Goal: Task Accomplishment & Management: Manage account settings

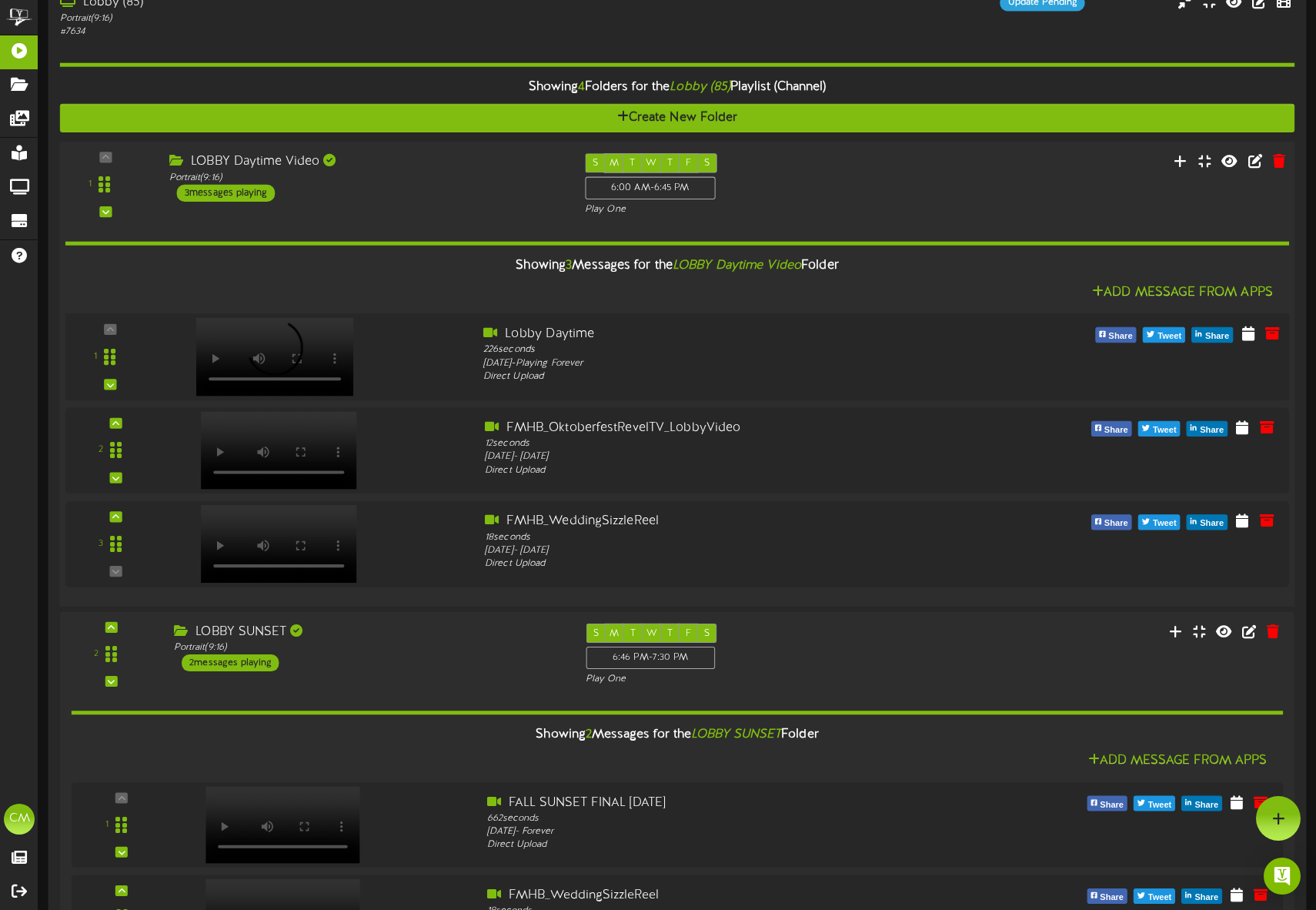
scroll to position [208, 0]
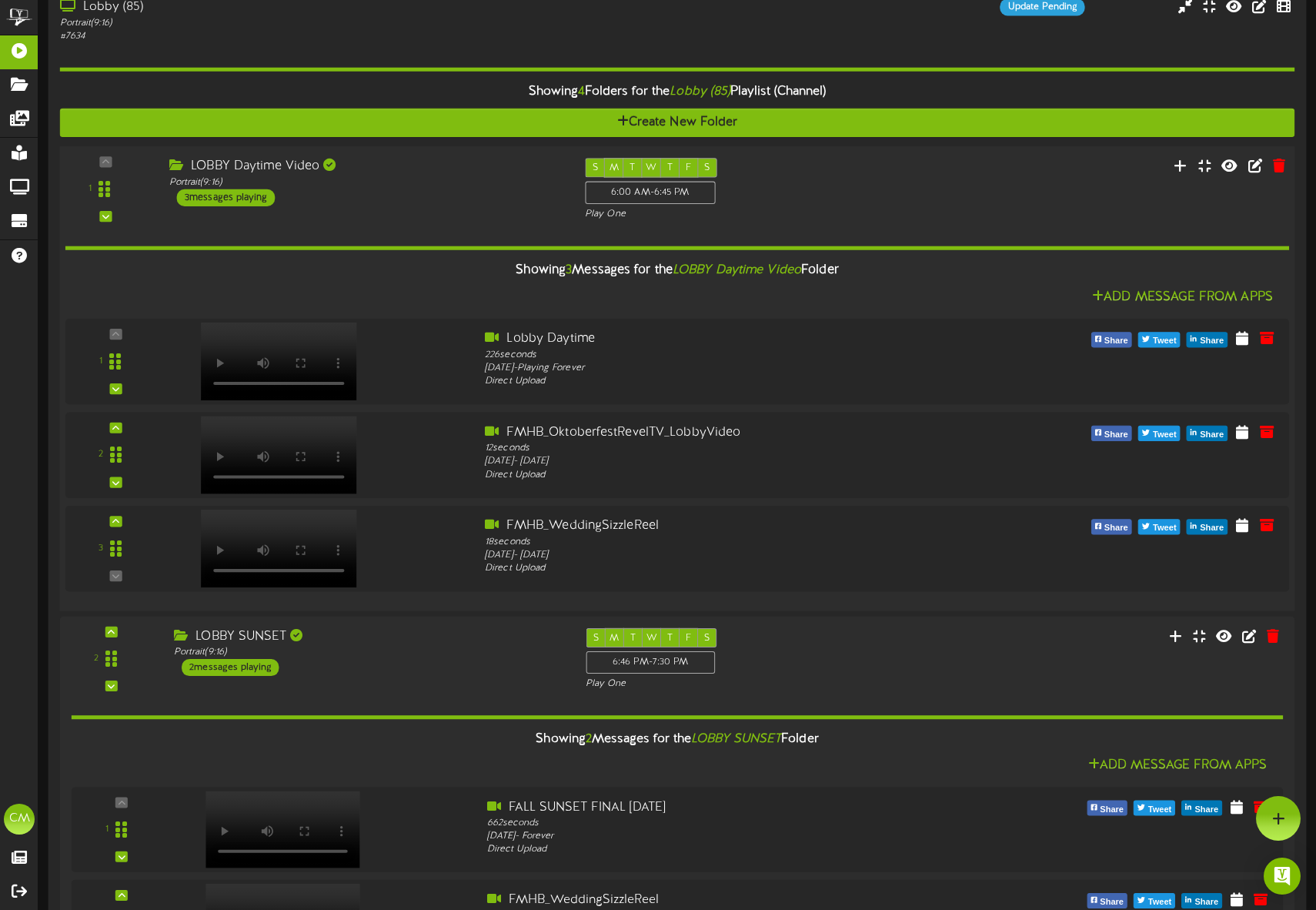
click at [107, 165] on div "1" at bounding box center [106, 189] width 81 height 62
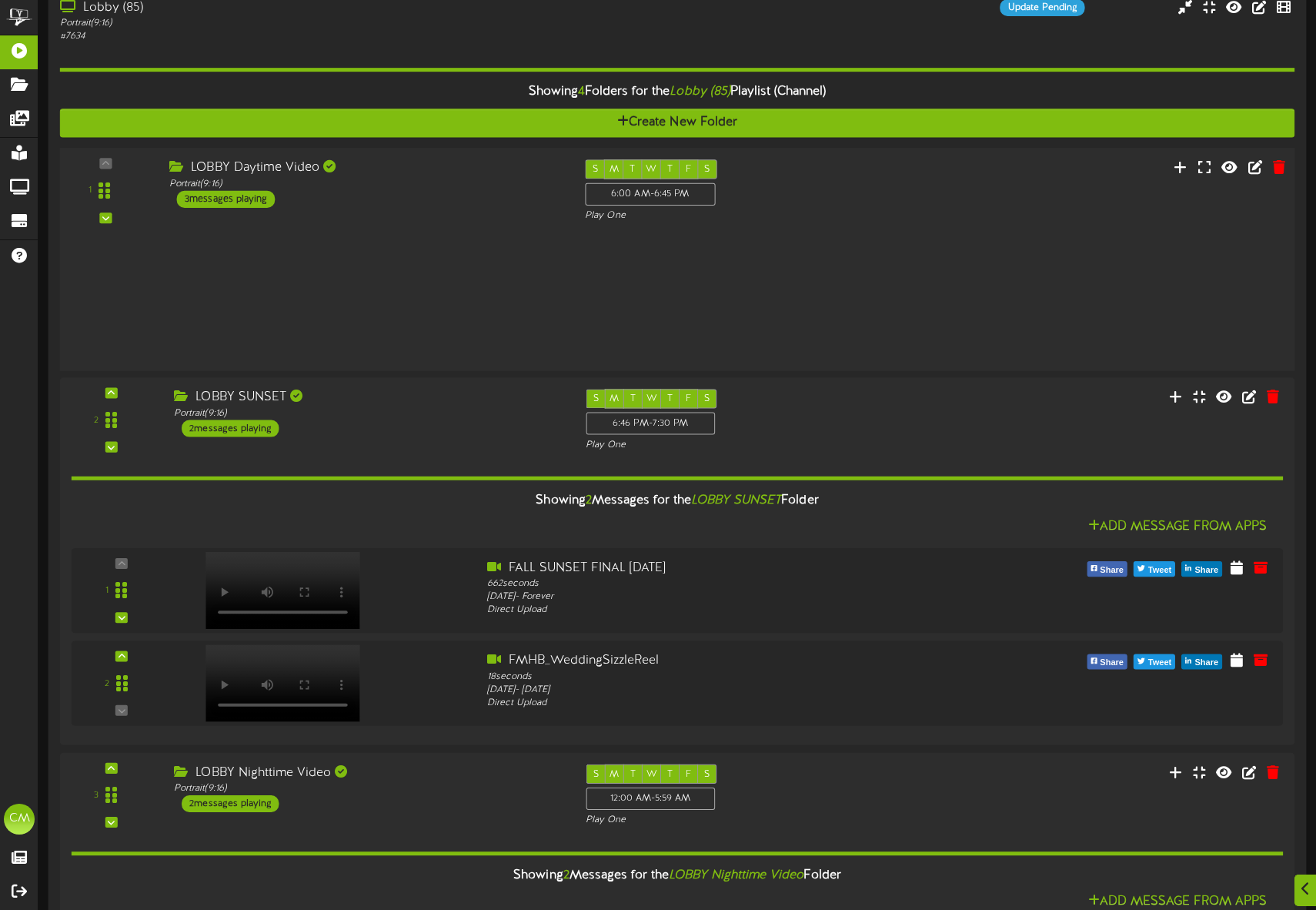
scroll to position [209, 0]
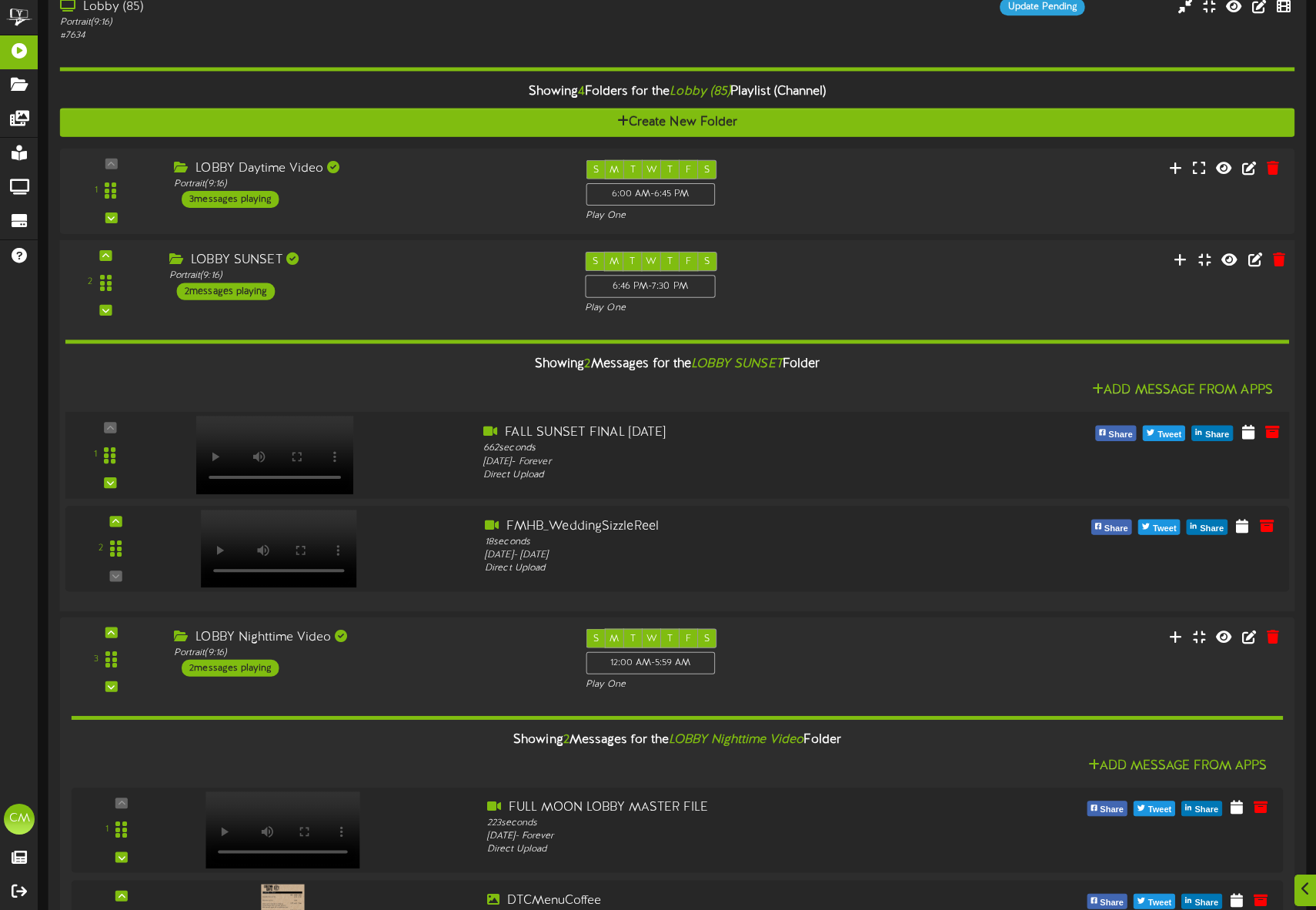
click at [114, 430] on div "1" at bounding box center [110, 455] width 79 height 63
click at [550, 457] on div "[DATE] - Forever" at bounding box center [729, 462] width 492 height 14
click at [1243, 437] on icon at bounding box center [1248, 432] width 15 height 17
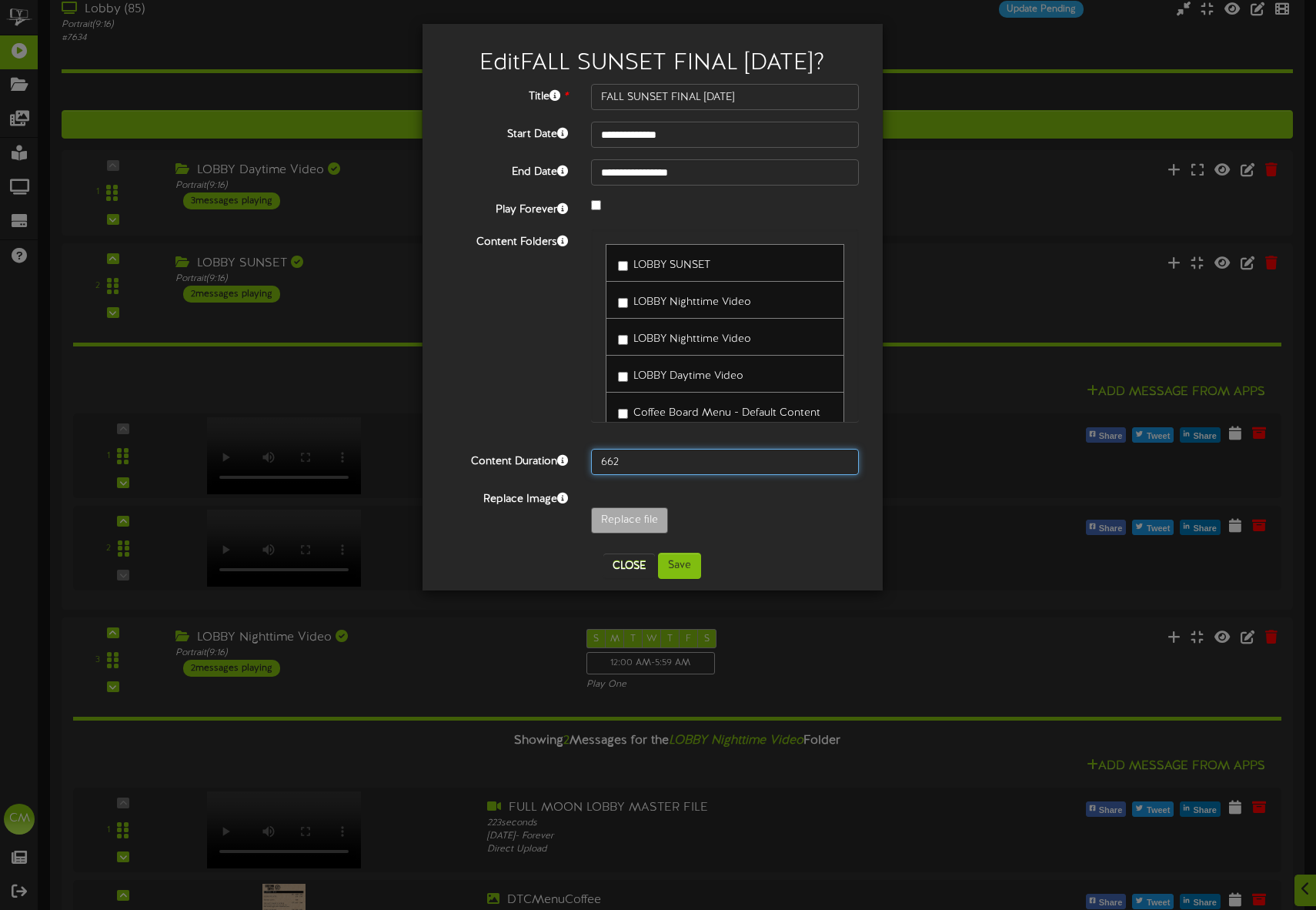
drag, startPoint x: 652, startPoint y: 466, endPoint x: 587, endPoint y: 462, distance: 65.1
click at [587, 462] on div "662" at bounding box center [724, 461] width 291 height 26
type input "10"
click at [695, 565] on button "Save" at bounding box center [679, 566] width 43 height 26
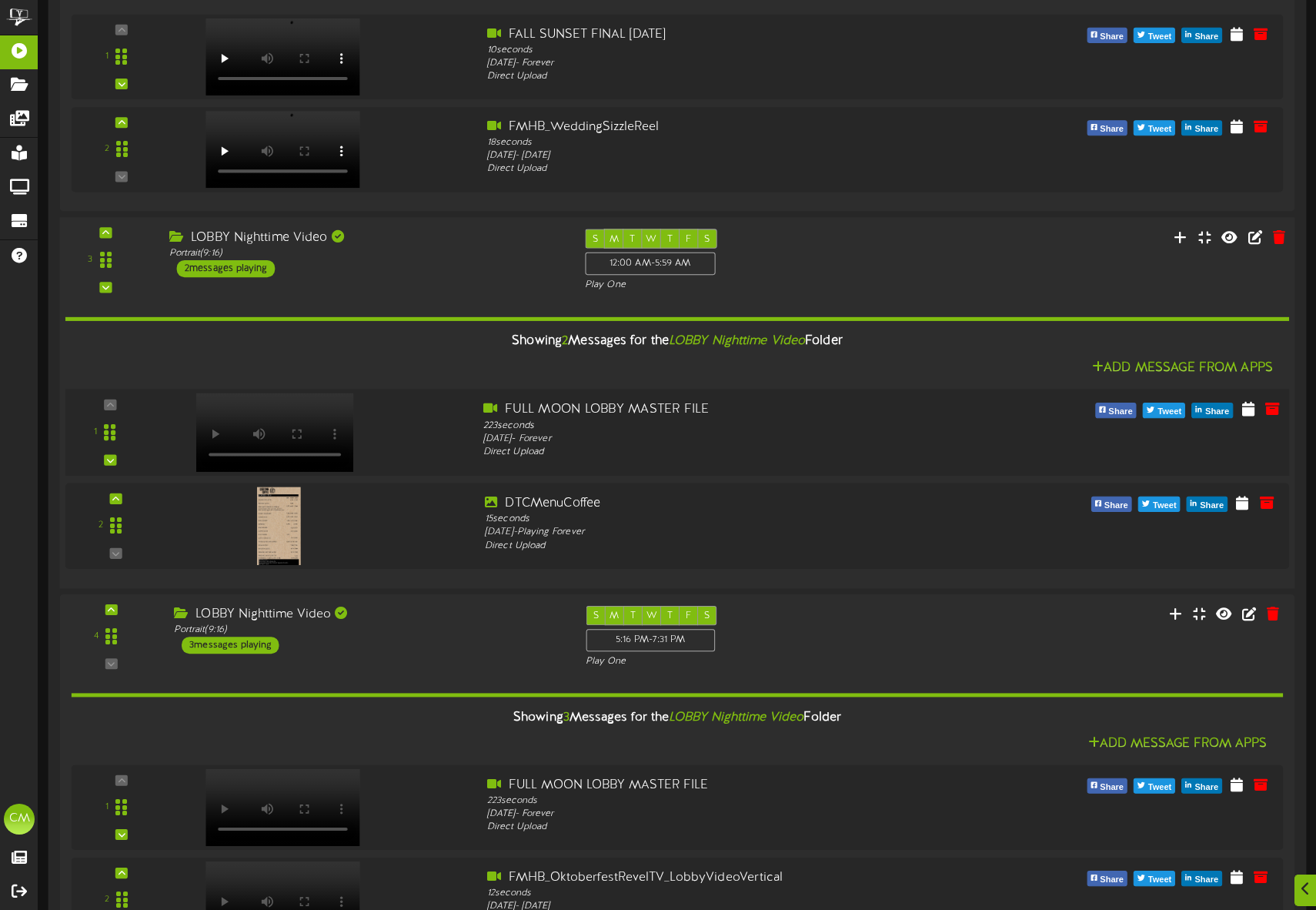
scroll to position [790, 0]
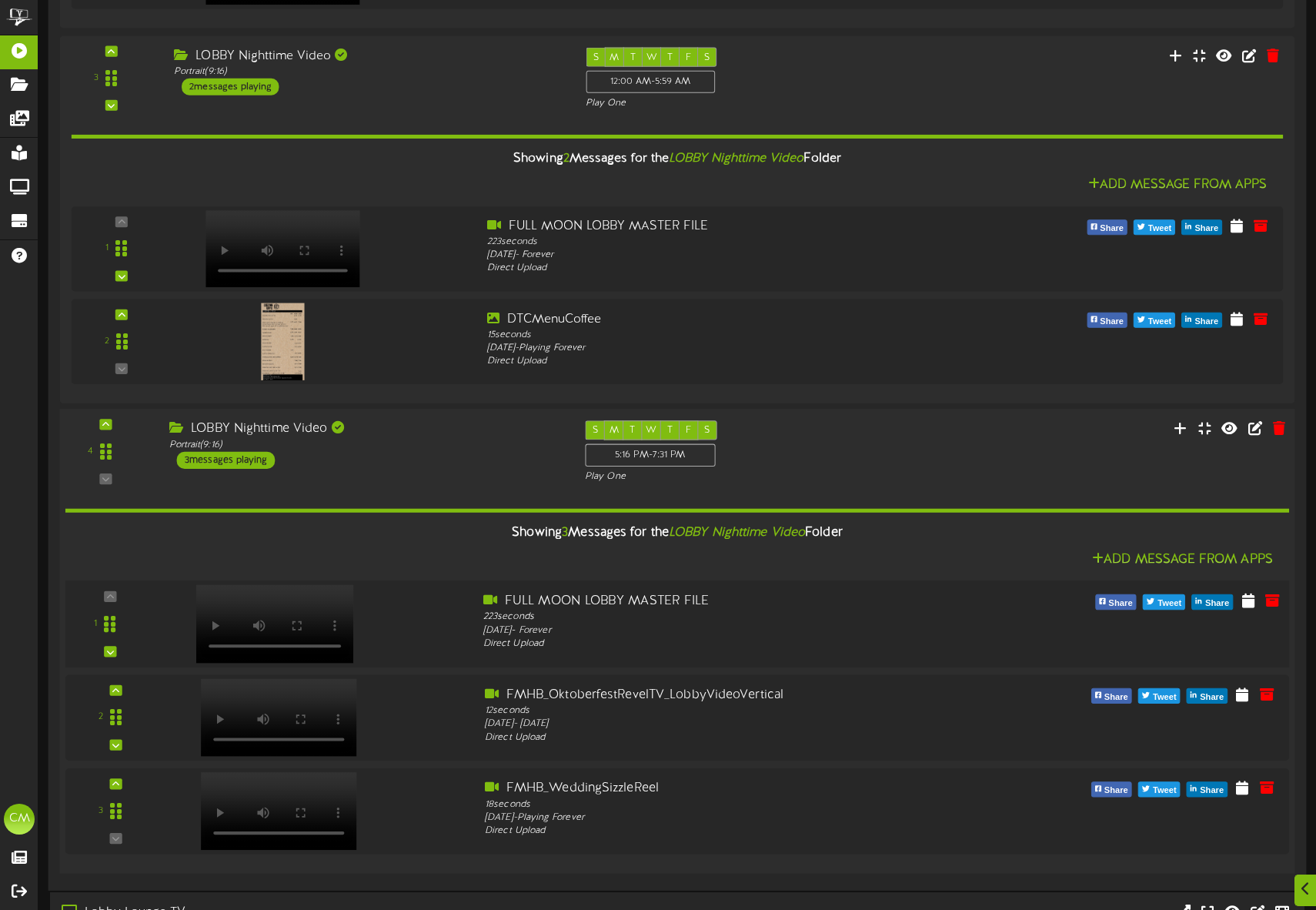
click at [331, 610] on div at bounding box center [273, 608] width 181 height 79
click at [1255, 605] on button at bounding box center [1248, 602] width 25 height 25
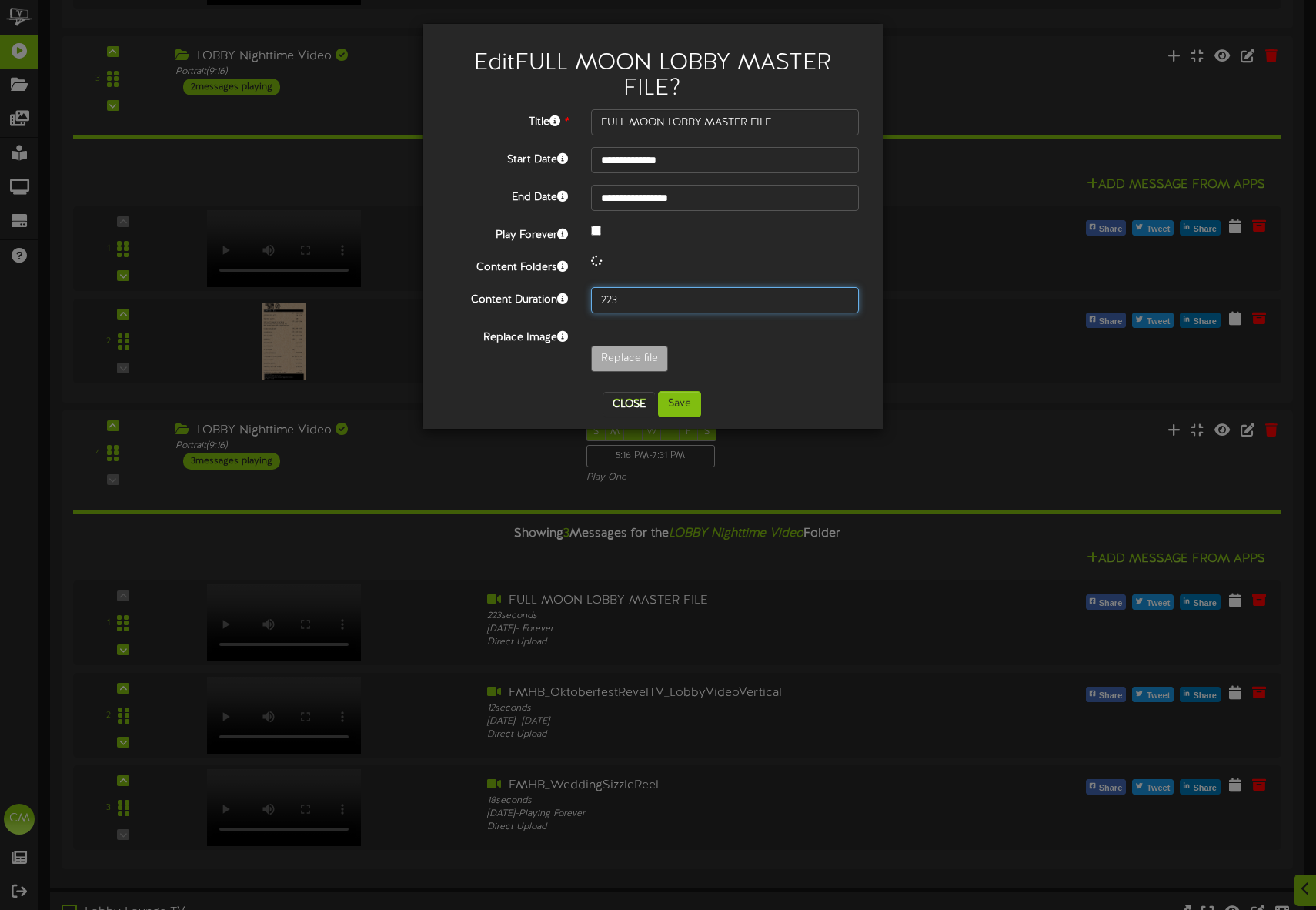
drag, startPoint x: 630, startPoint y: 299, endPoint x: 565, endPoint y: 293, distance: 65.3
click at [565, 293] on div "**********" at bounding box center [652, 244] width 414 height 270
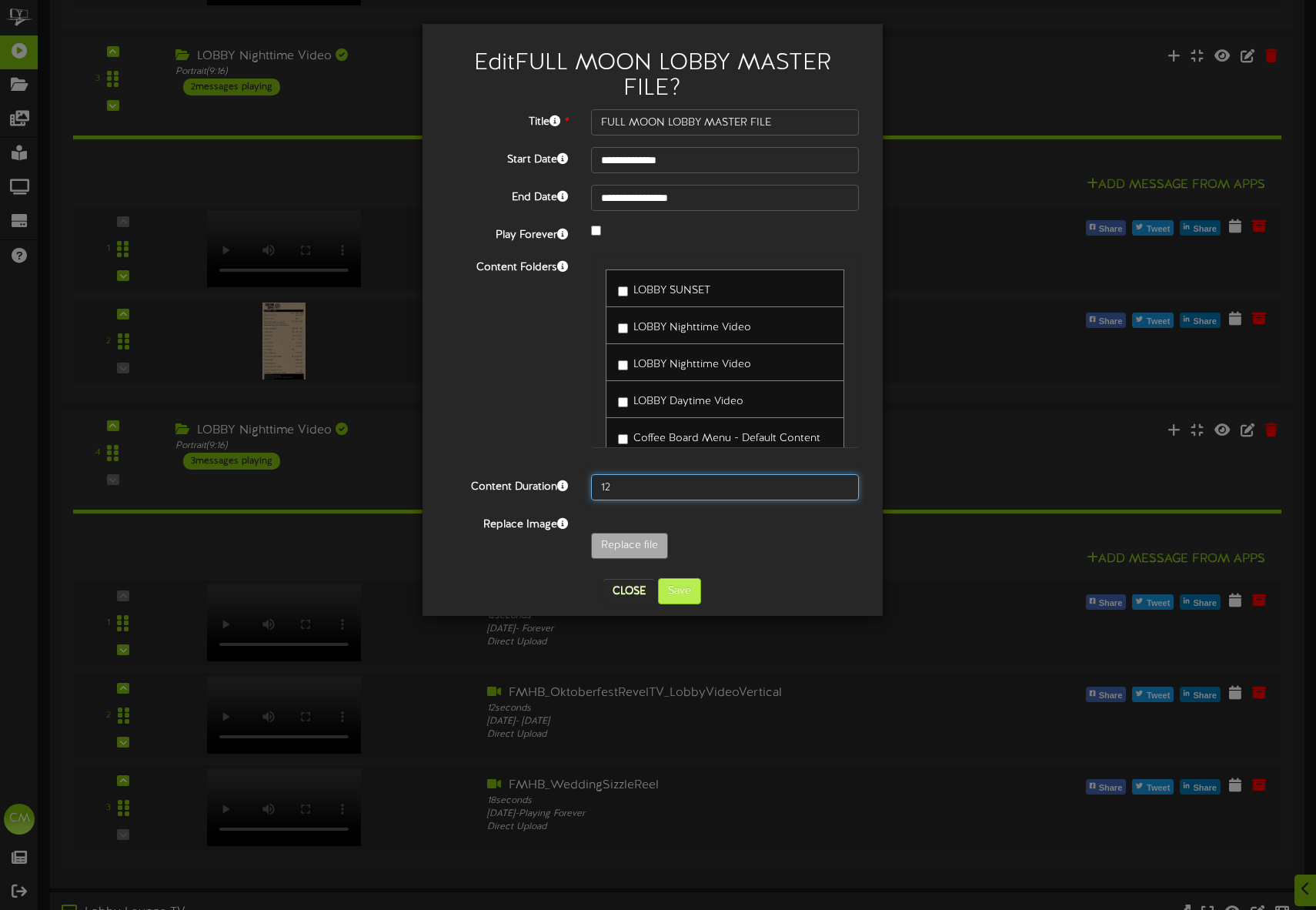
type input "12"
click at [666, 591] on button "Save" at bounding box center [679, 591] width 43 height 26
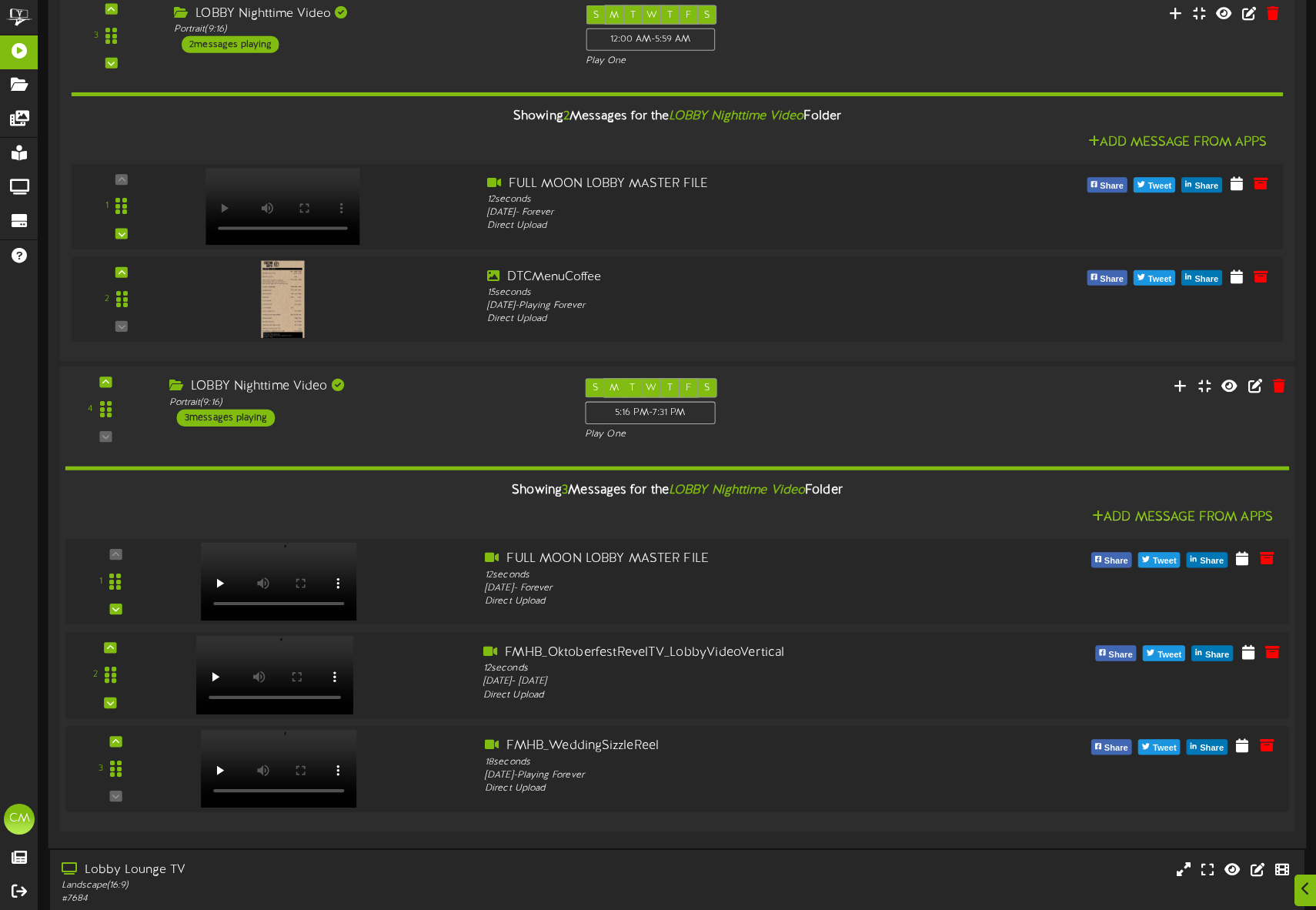
scroll to position [849, 0]
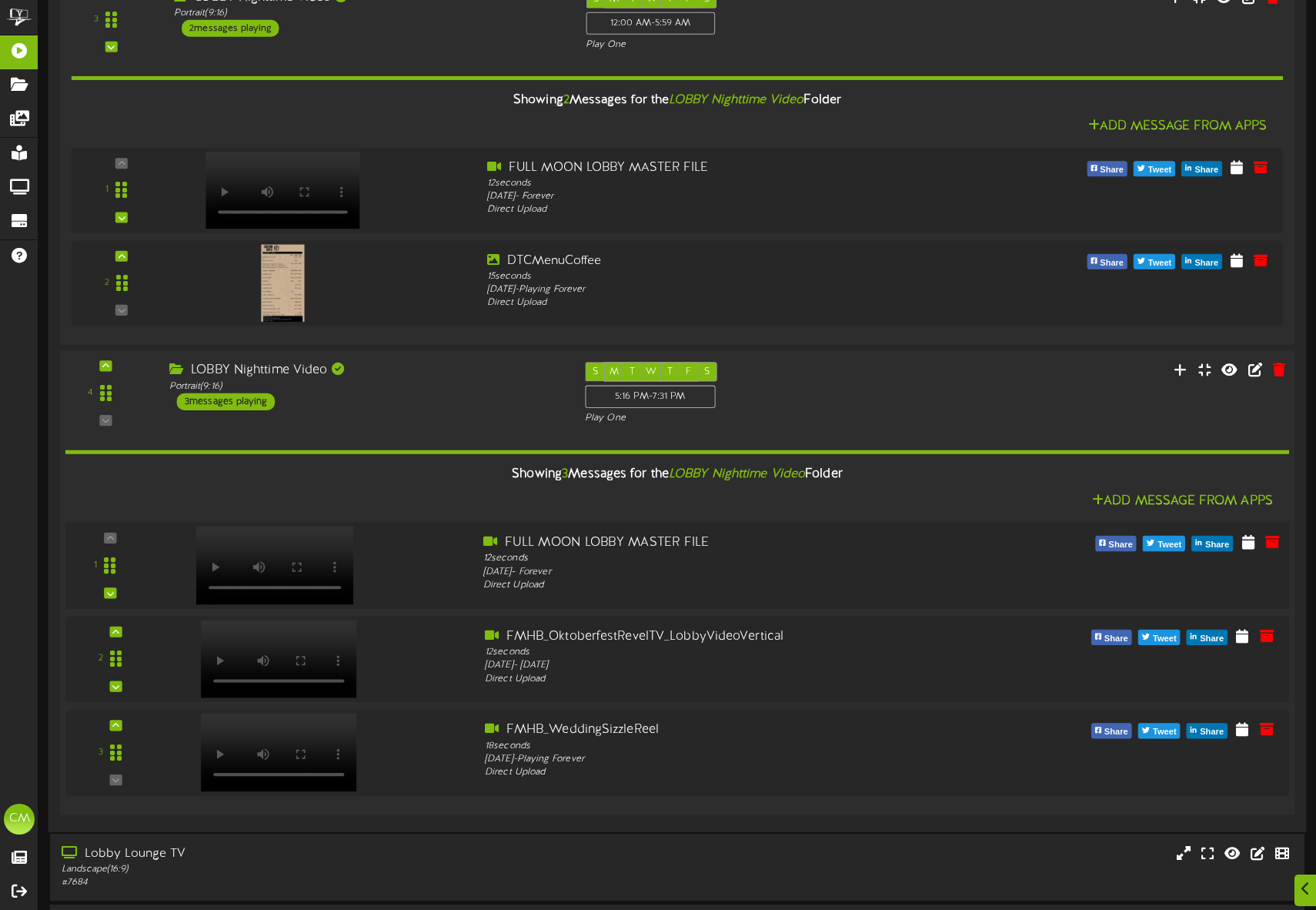
click at [312, 558] on div at bounding box center [273, 549] width 181 height 79
click at [1244, 543] on icon at bounding box center [1248, 542] width 15 height 17
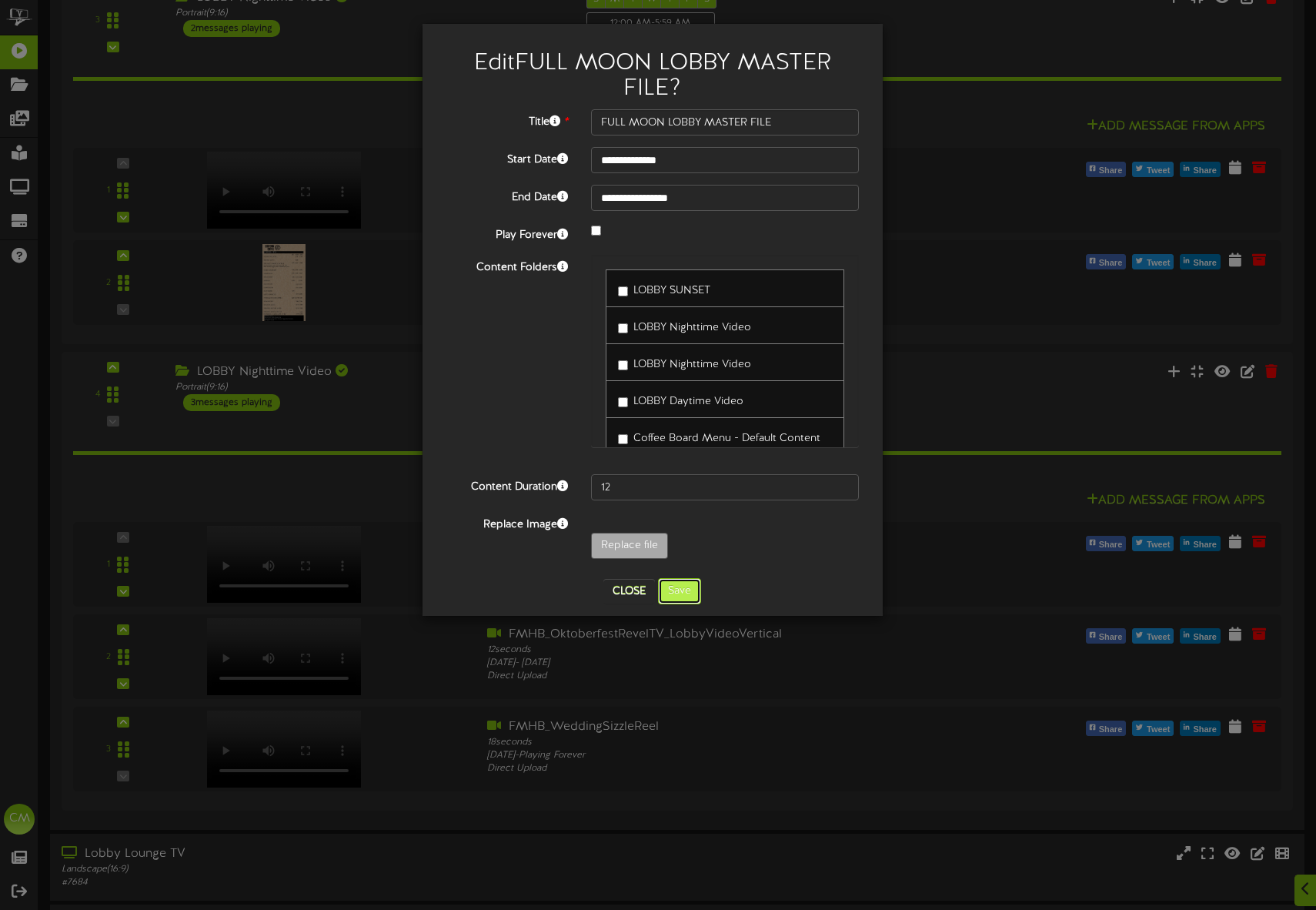
click at [689, 595] on button "Save" at bounding box center [679, 591] width 43 height 26
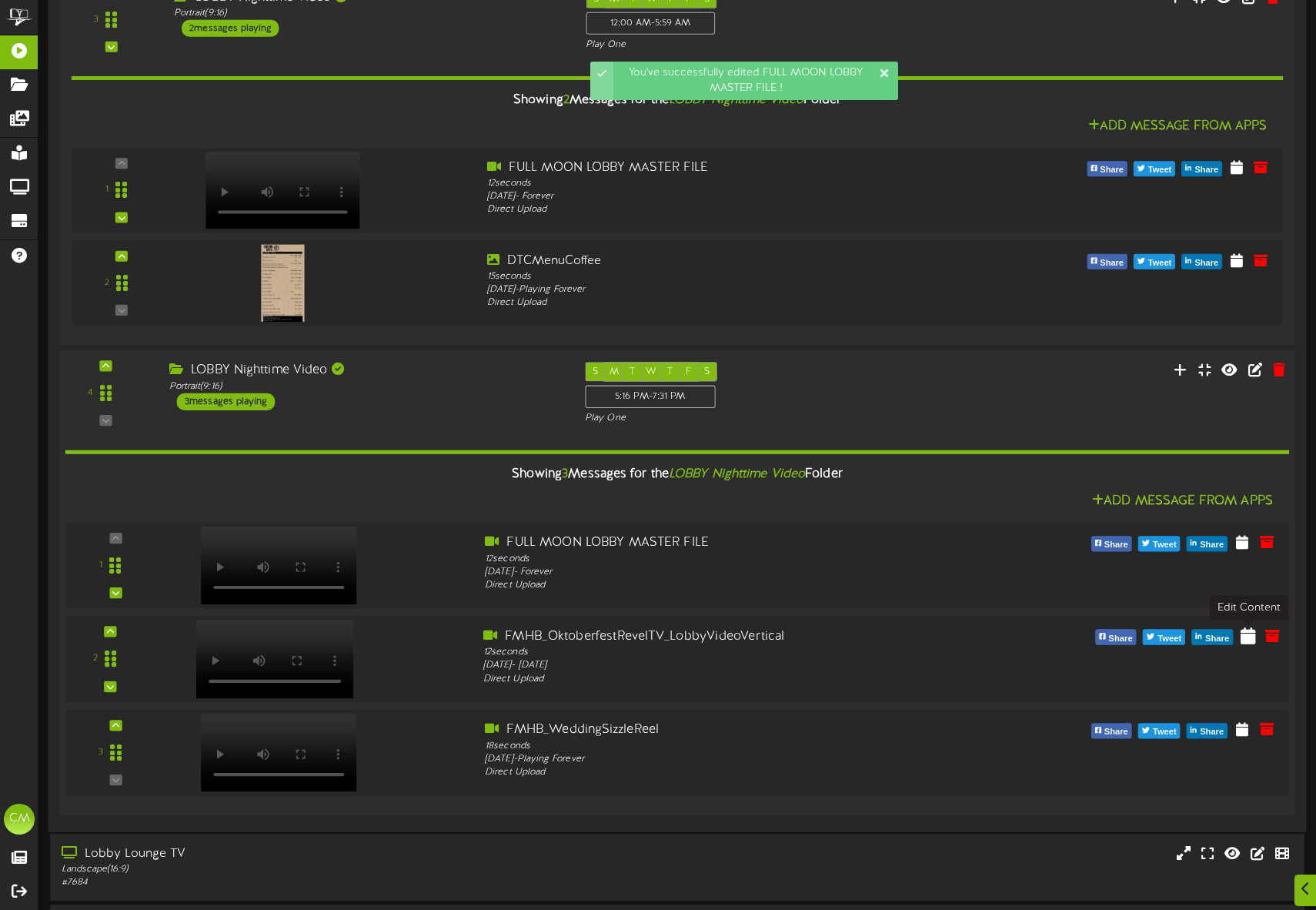
click at [1241, 633] on icon at bounding box center [1248, 635] width 15 height 17
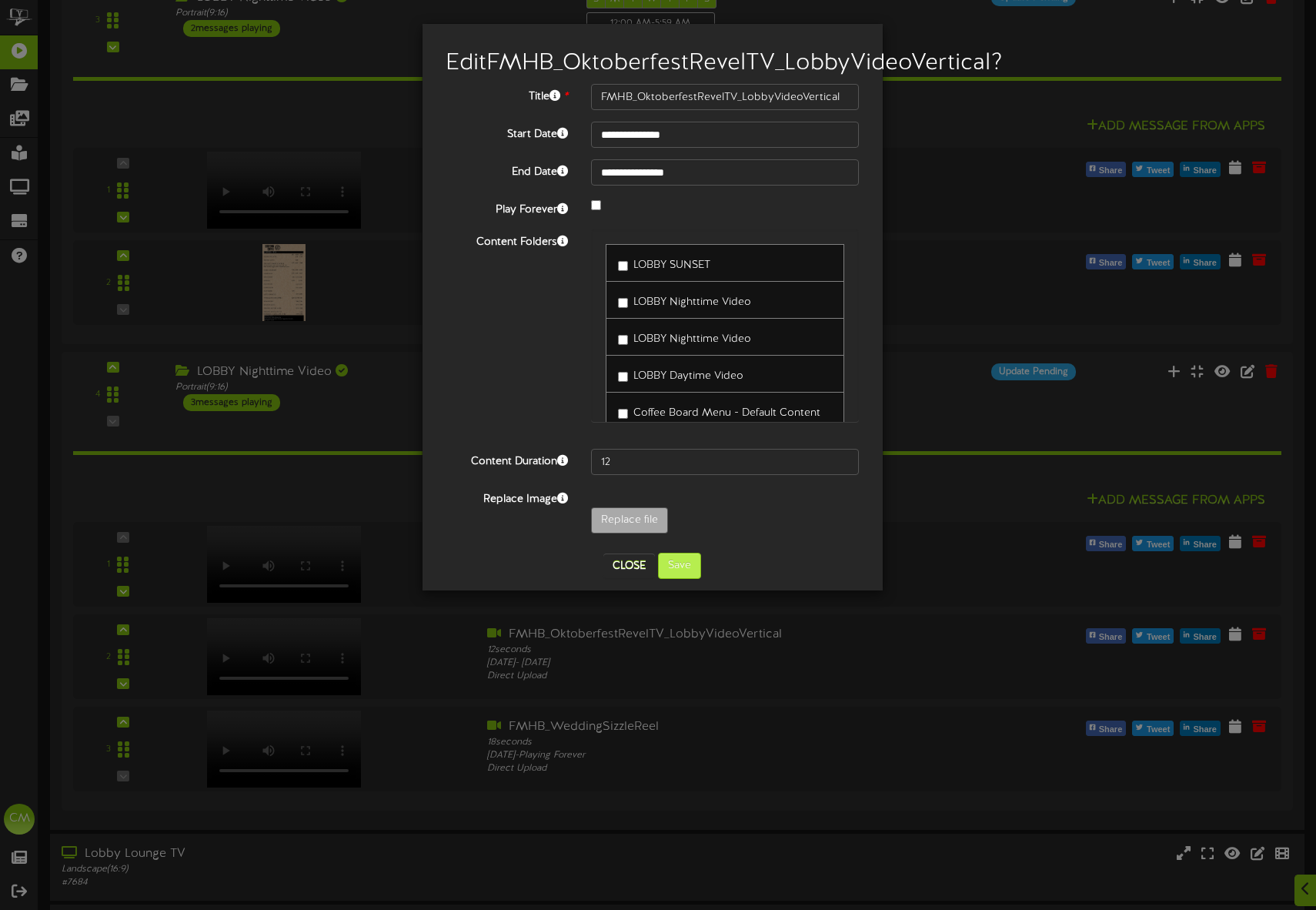
click at [680, 385] on label "LOBBY Daytime Video" at bounding box center [680, 373] width 126 height 21
click at [684, 579] on button "Save" at bounding box center [679, 566] width 43 height 26
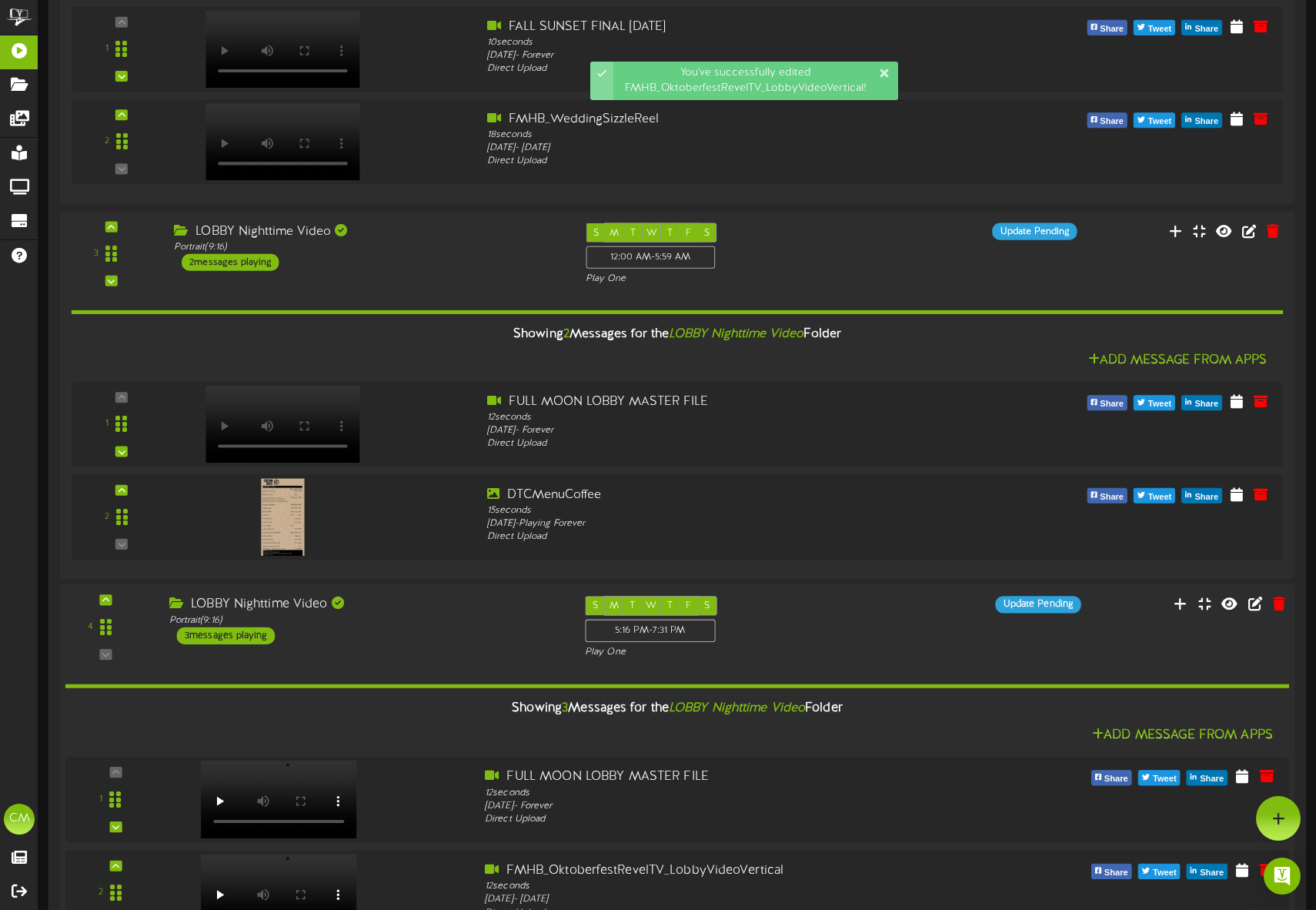
scroll to position [593, 0]
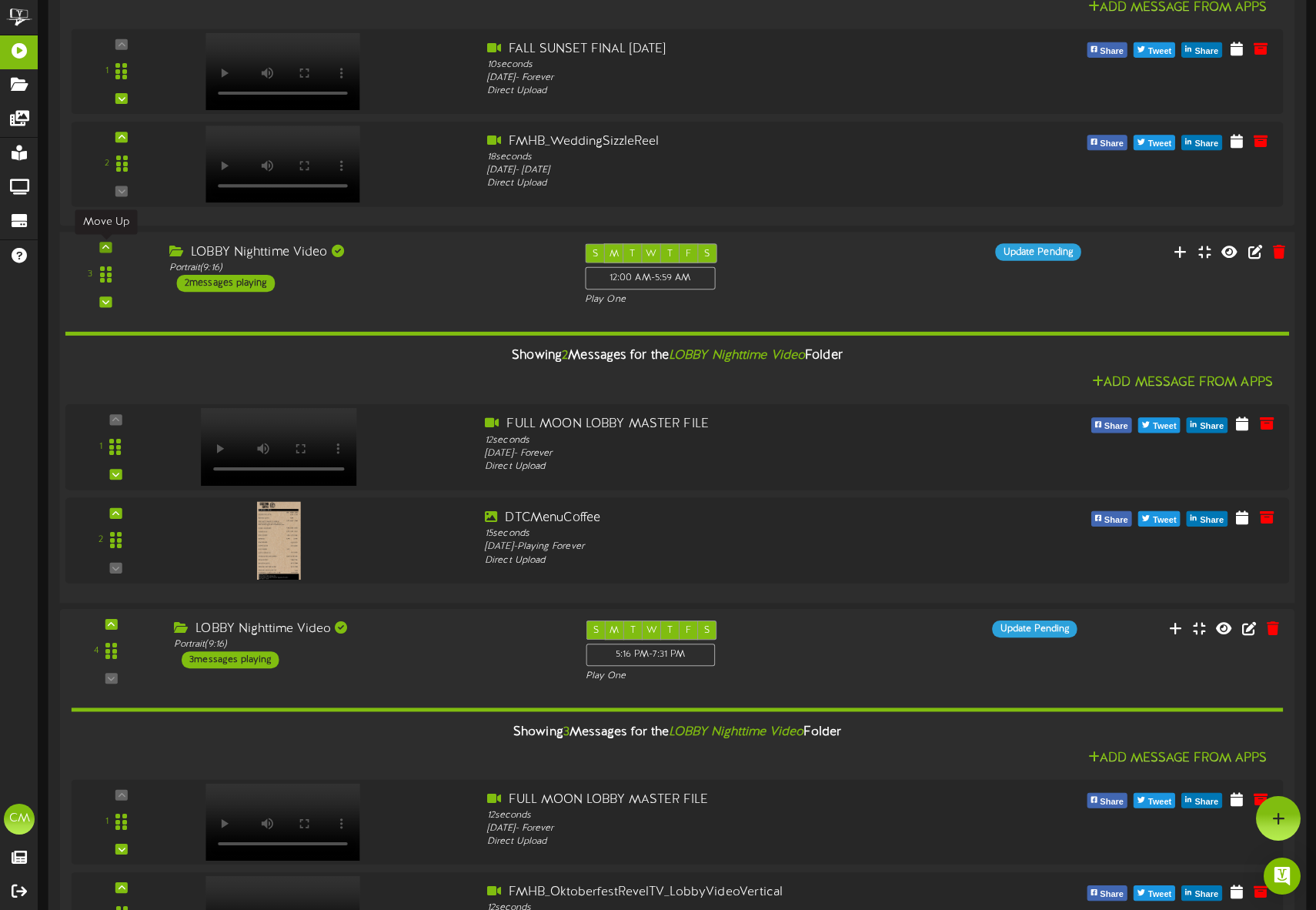
click at [107, 248] on icon at bounding box center [106, 248] width 7 height 8
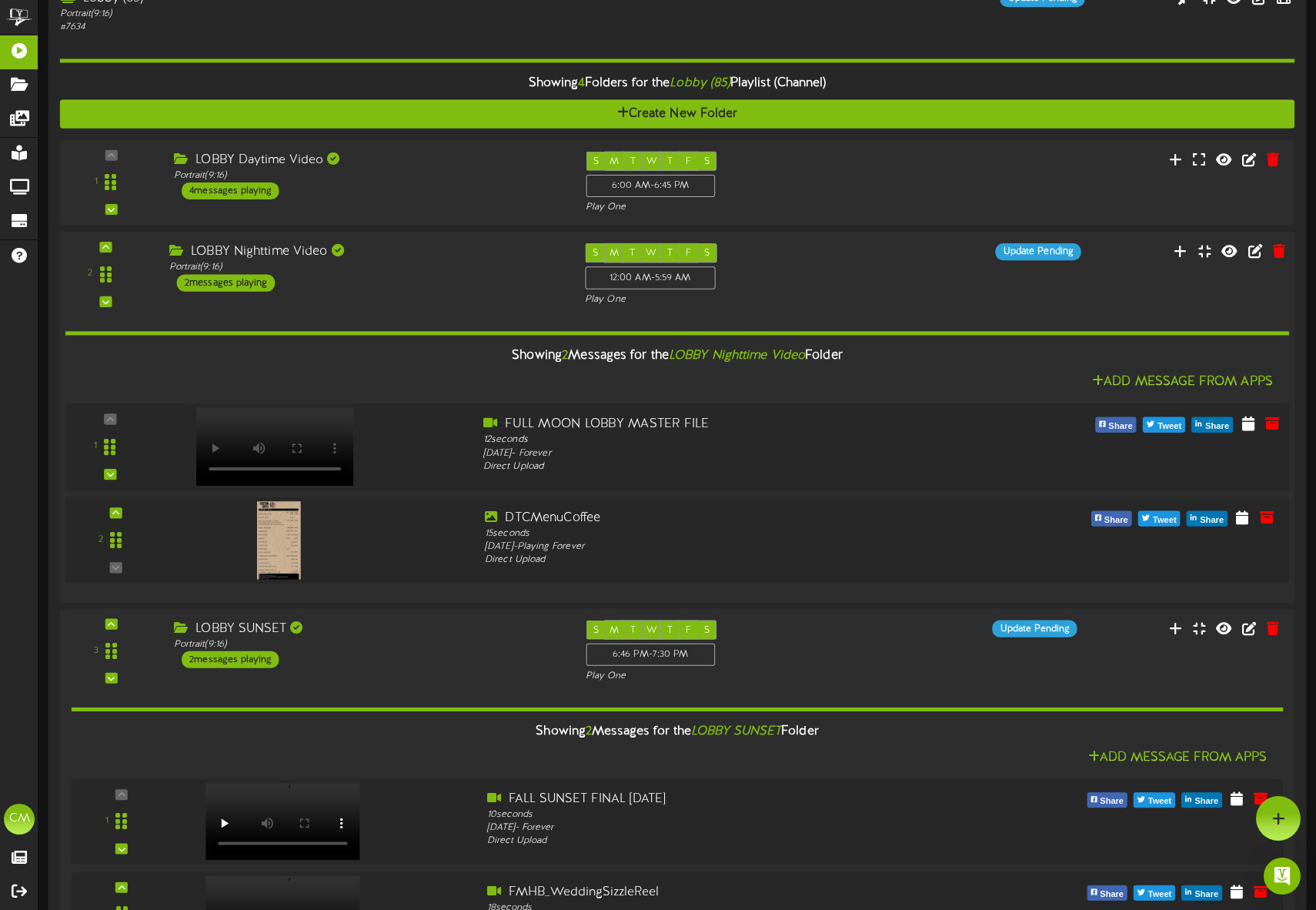
scroll to position [120, 0]
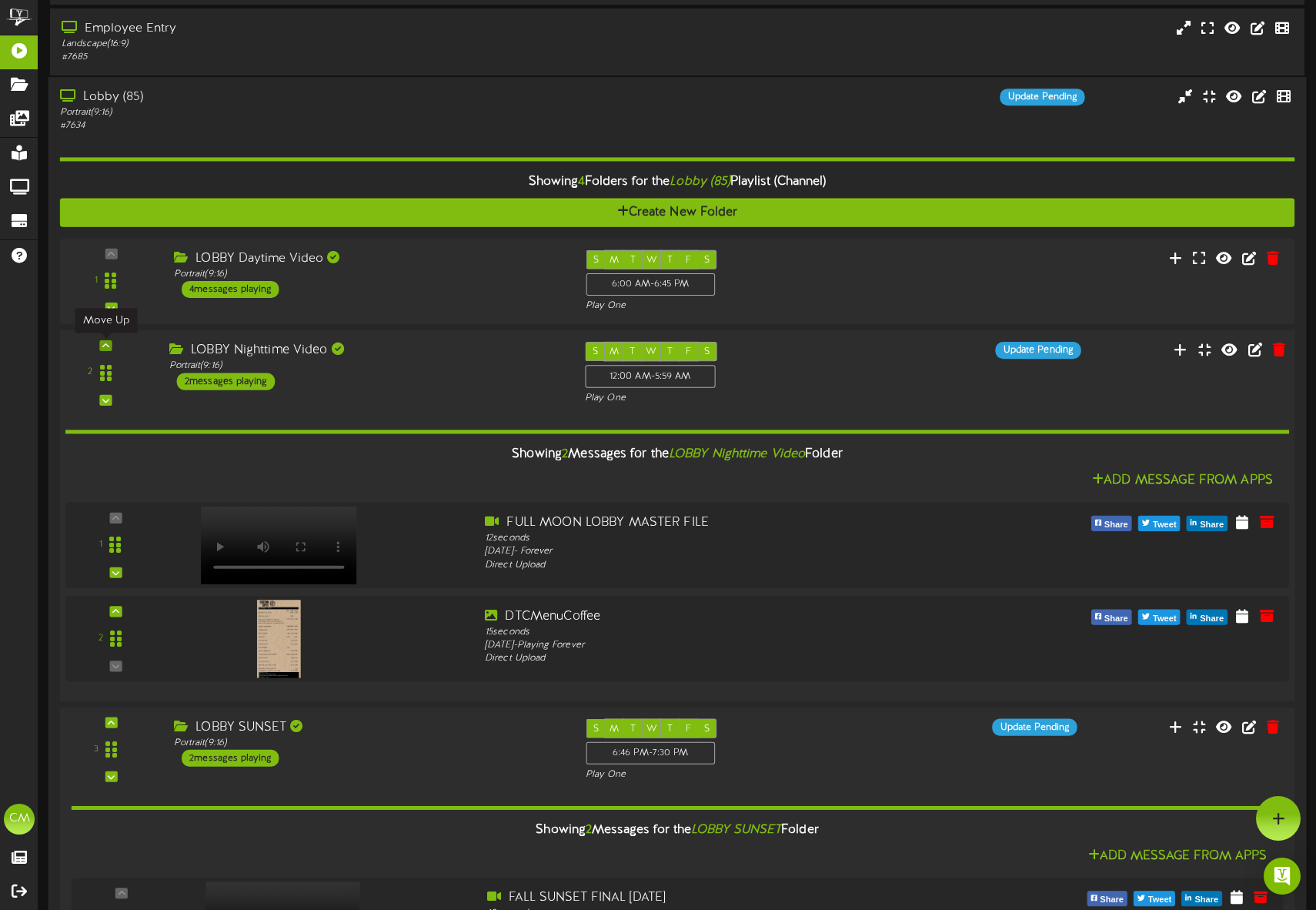
click at [108, 346] on icon at bounding box center [106, 345] width 7 height 8
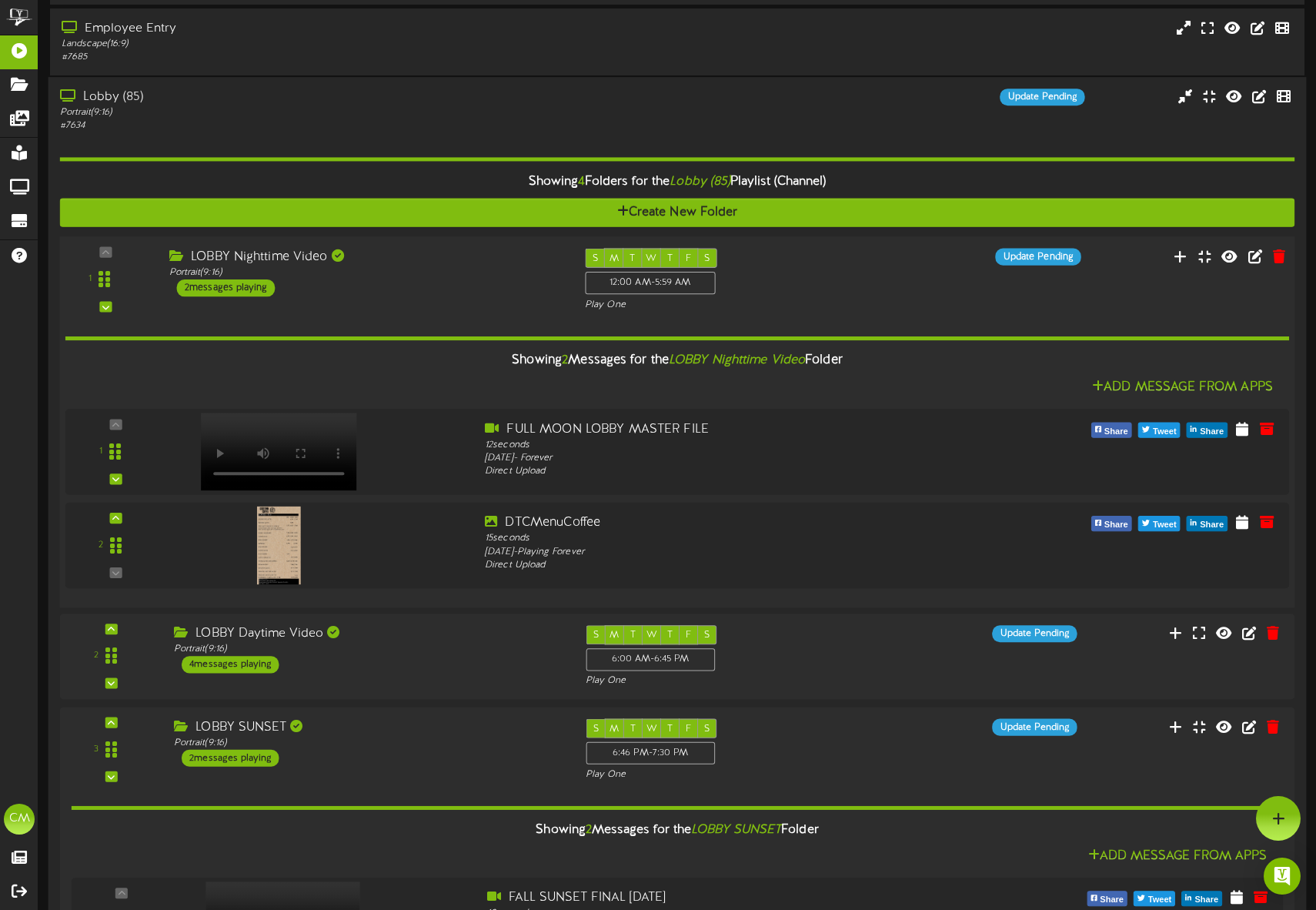
click at [107, 253] on div "1" at bounding box center [106, 279] width 81 height 62
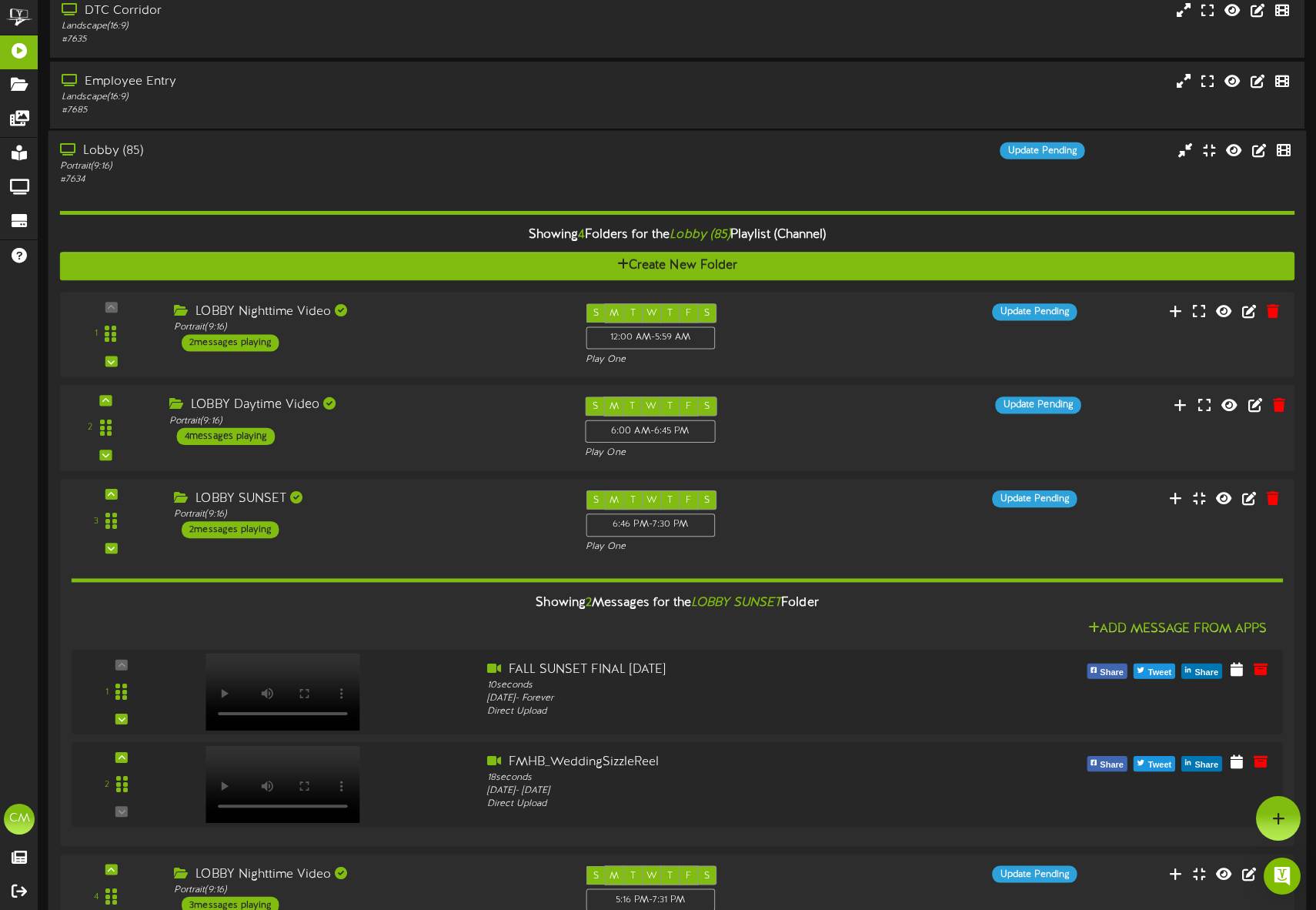
scroll to position [0, 0]
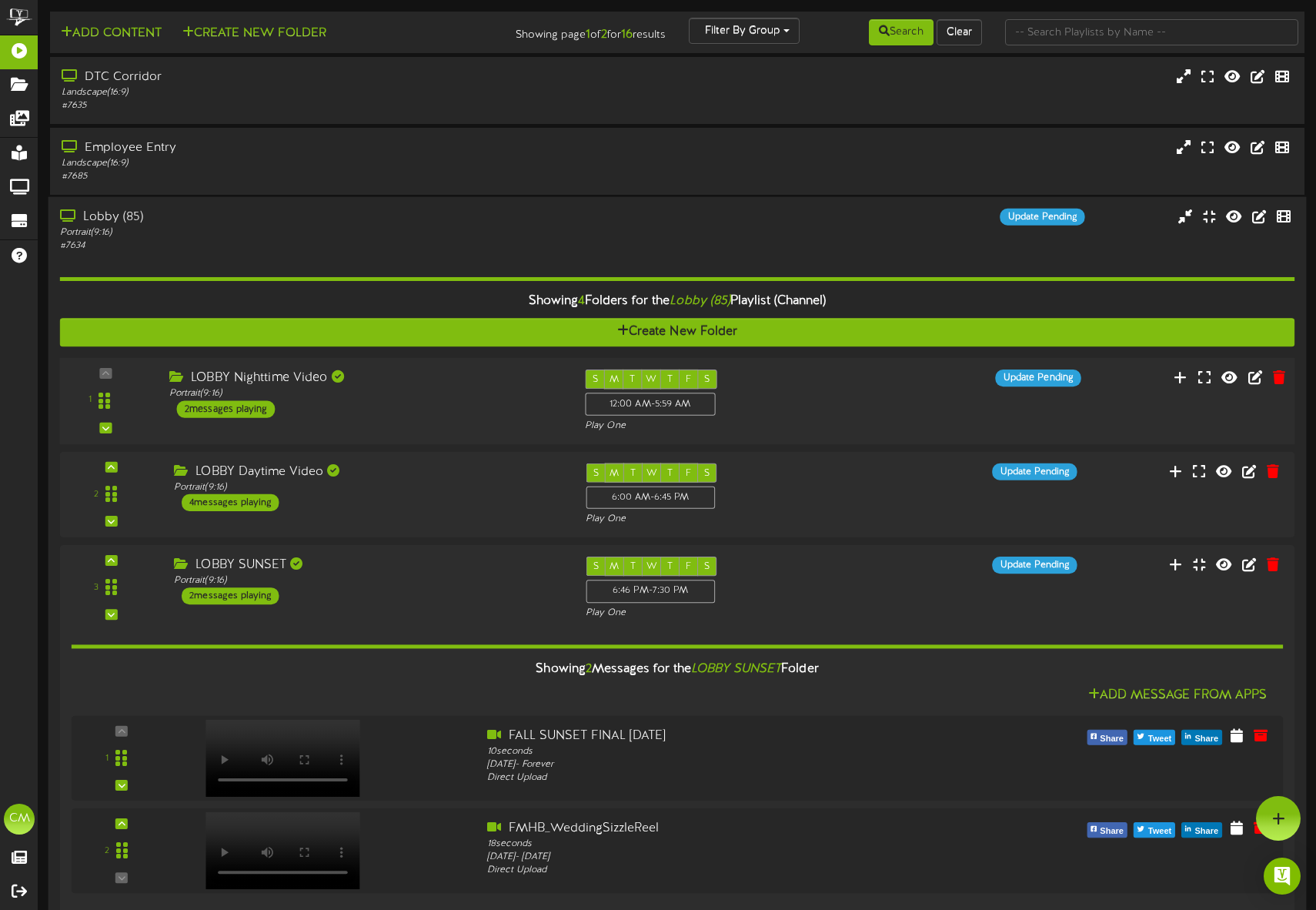
click at [253, 404] on div "2 messages playing" at bounding box center [225, 409] width 98 height 17
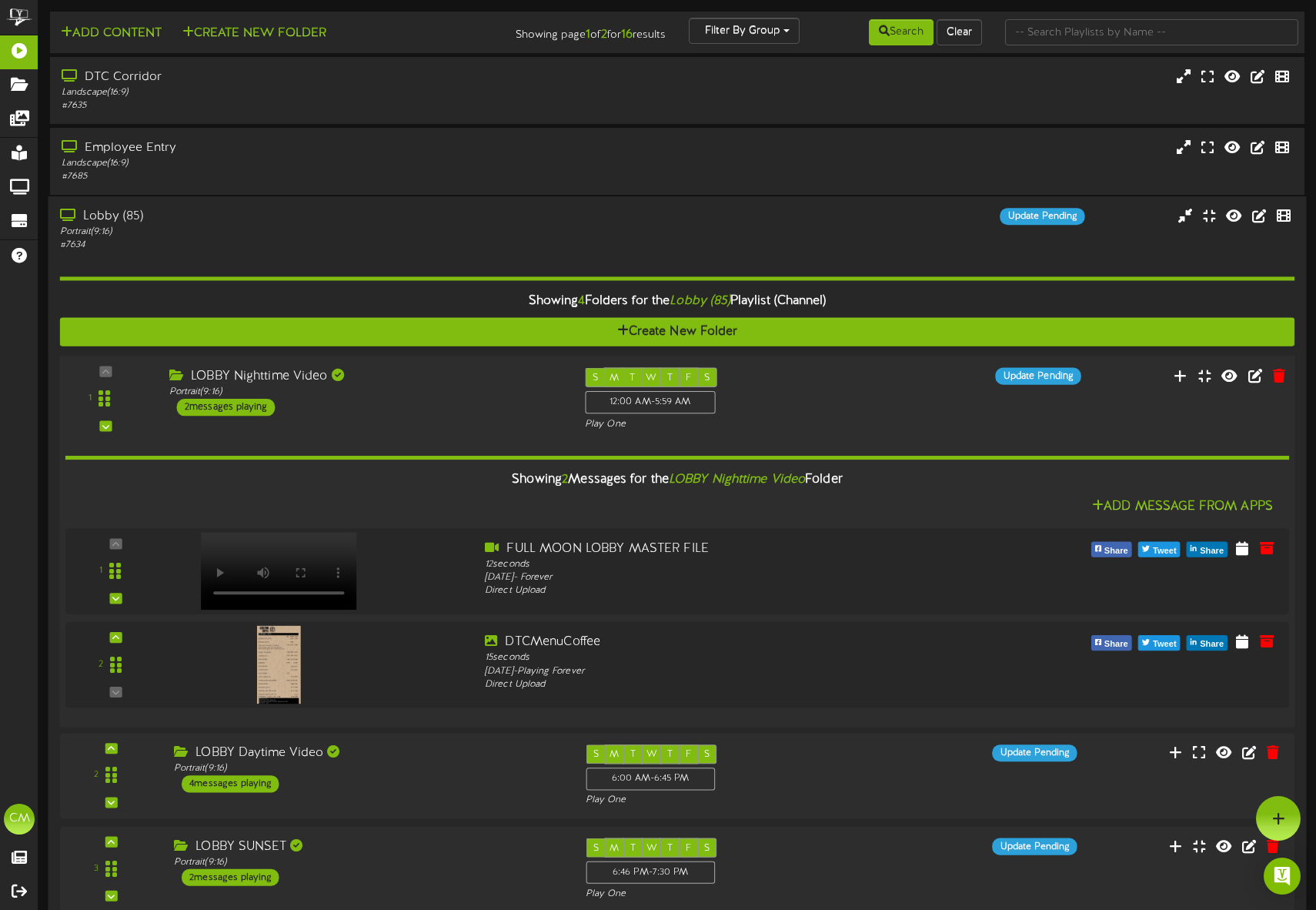
click at [109, 377] on div "1" at bounding box center [106, 399] width 81 height 62
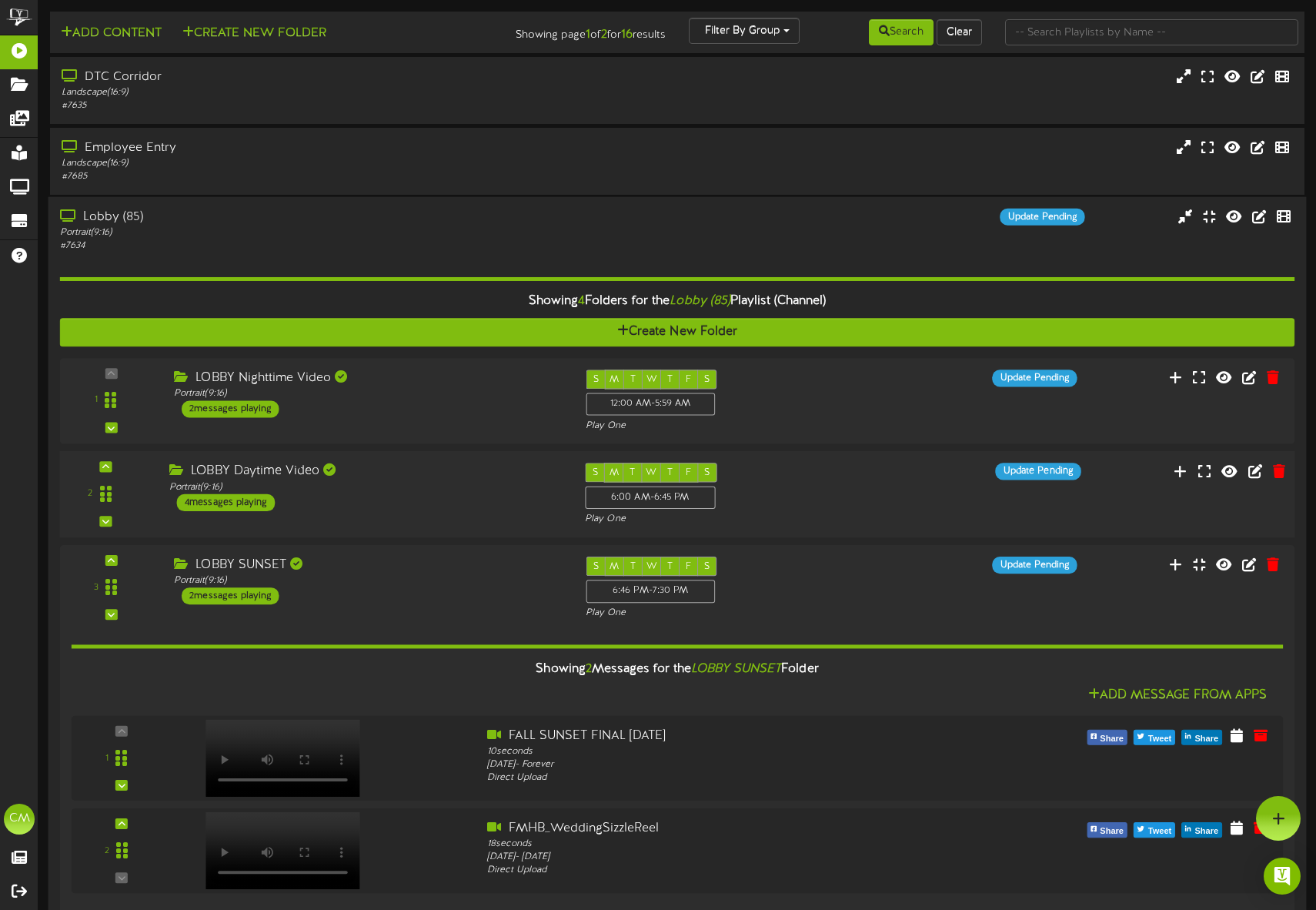
click at [262, 503] on div "4 messages playing" at bounding box center [225, 502] width 98 height 17
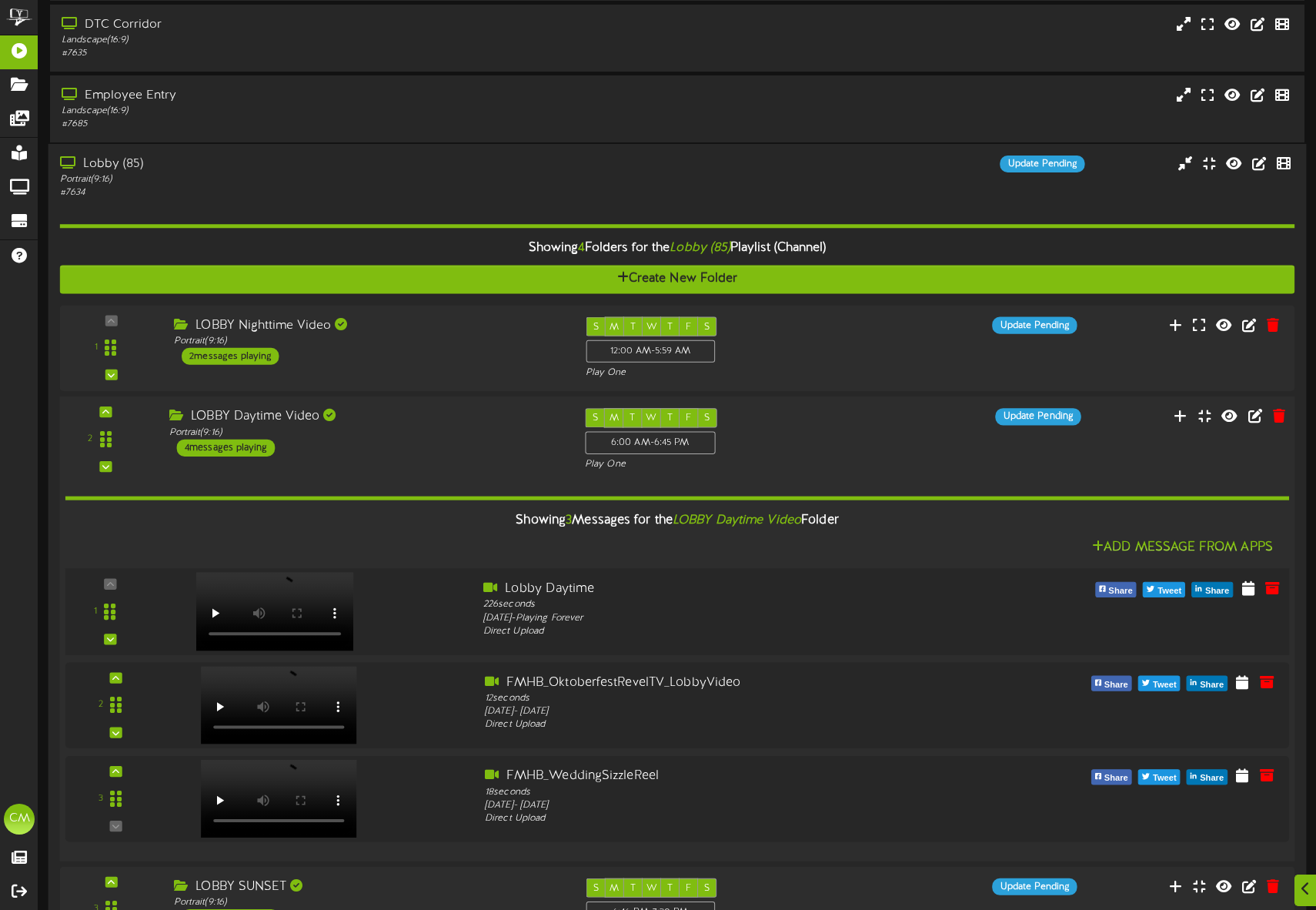
scroll to position [56, 0]
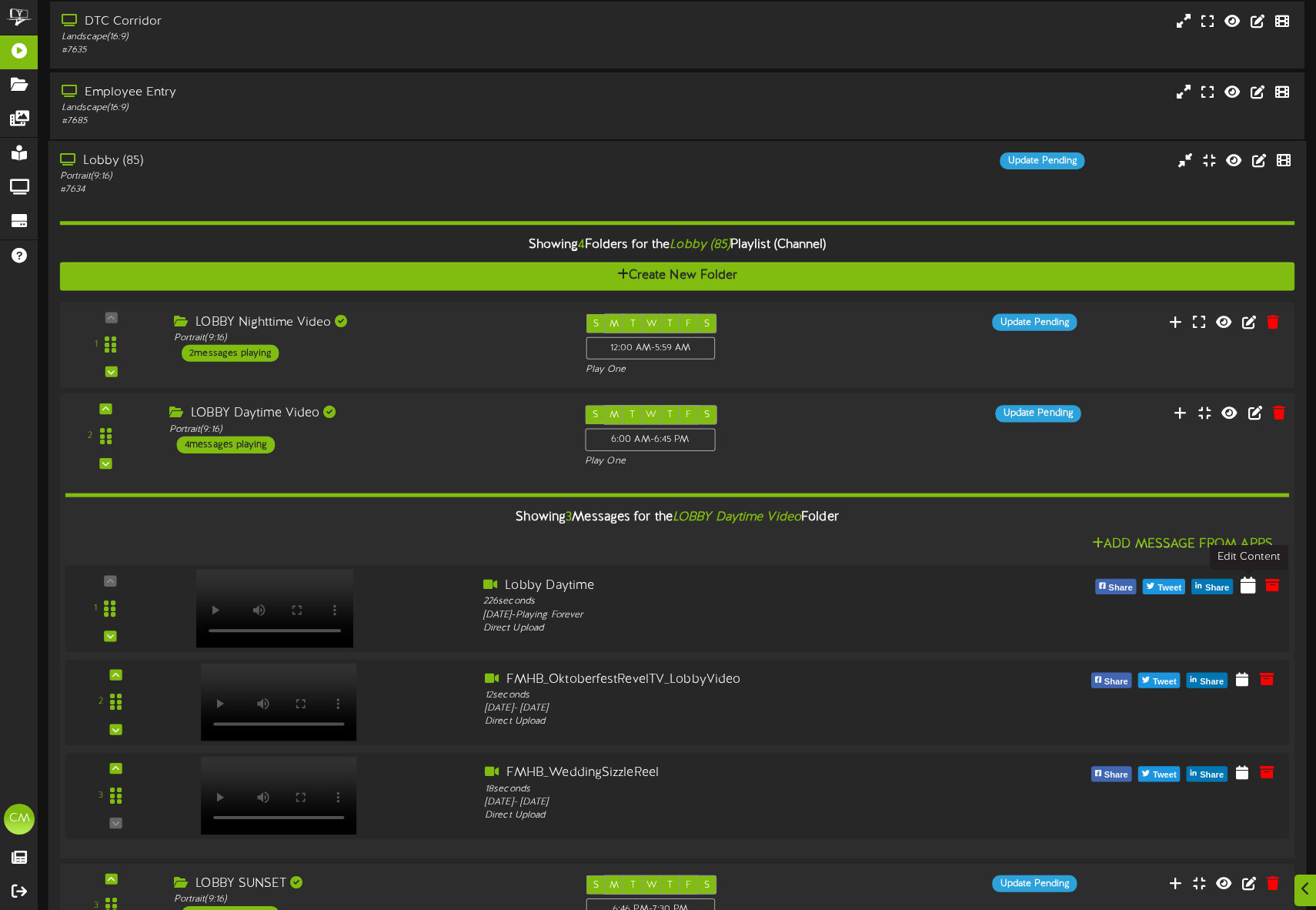
click at [1244, 588] on icon at bounding box center [1248, 585] width 15 height 17
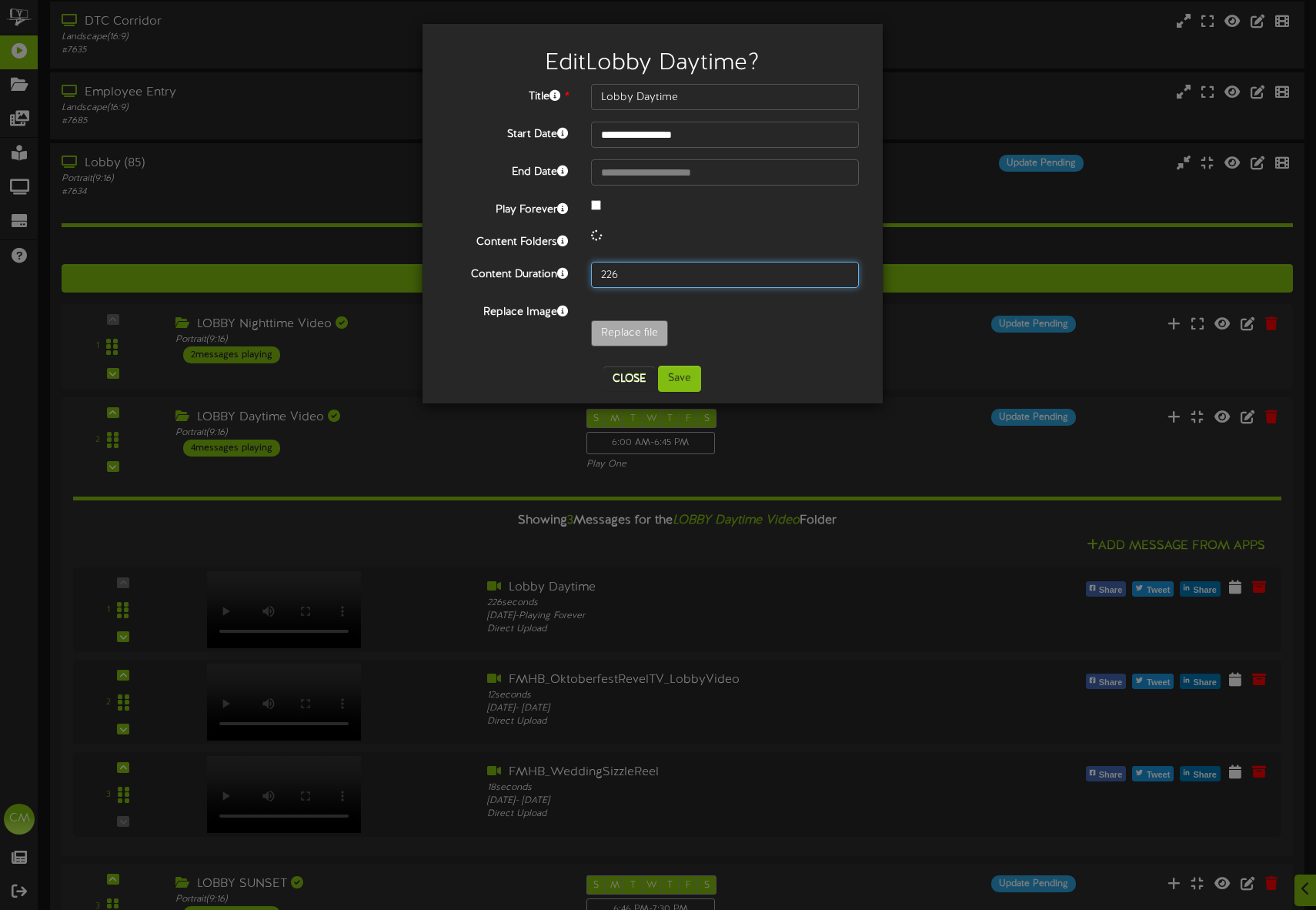
drag, startPoint x: 619, startPoint y: 273, endPoint x: 588, endPoint y: 272, distance: 31.0
click at [588, 272] on div "226" at bounding box center [724, 274] width 291 height 26
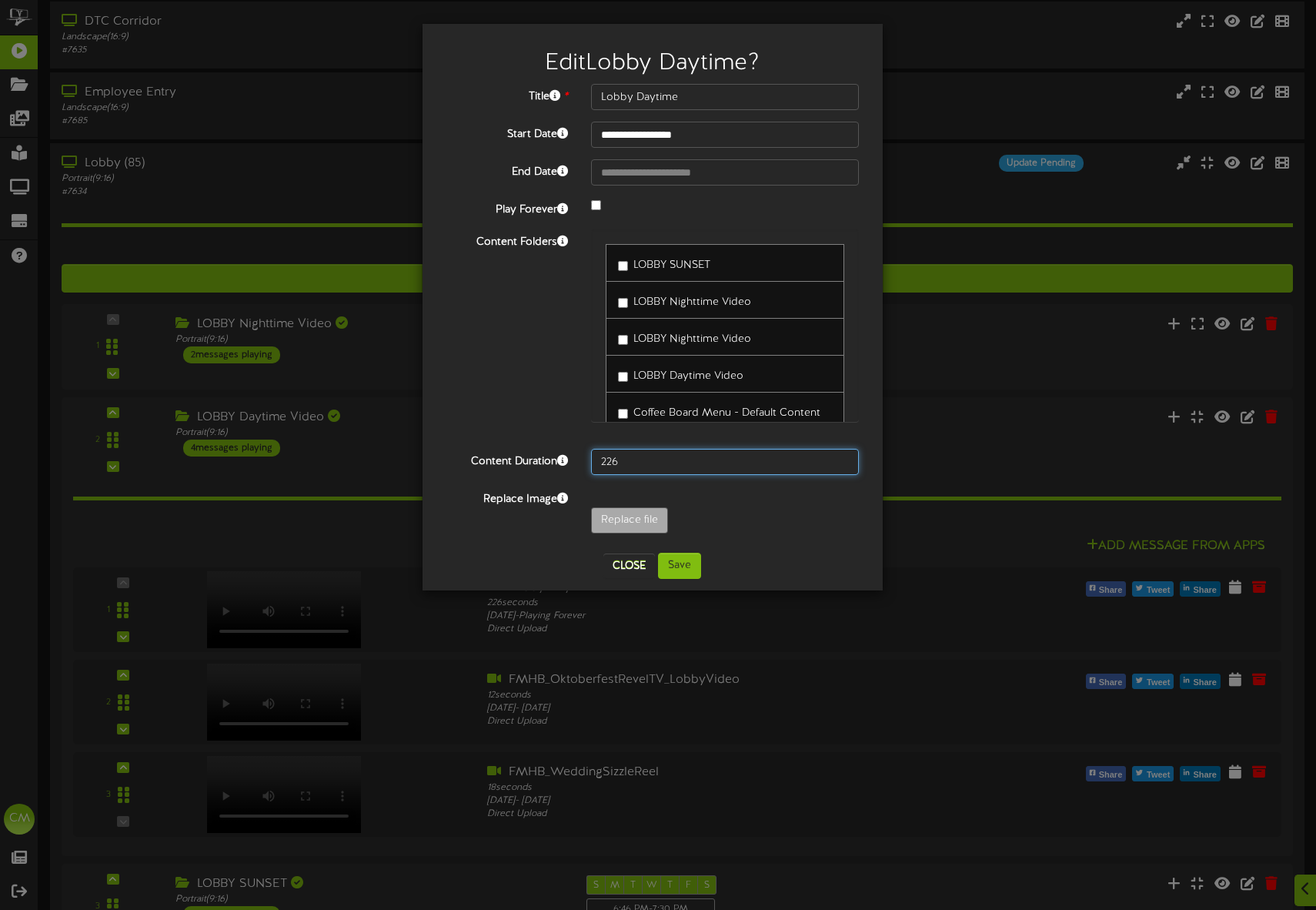
type input "2"
type input "15"
click at [695, 572] on button "Save" at bounding box center [679, 566] width 43 height 26
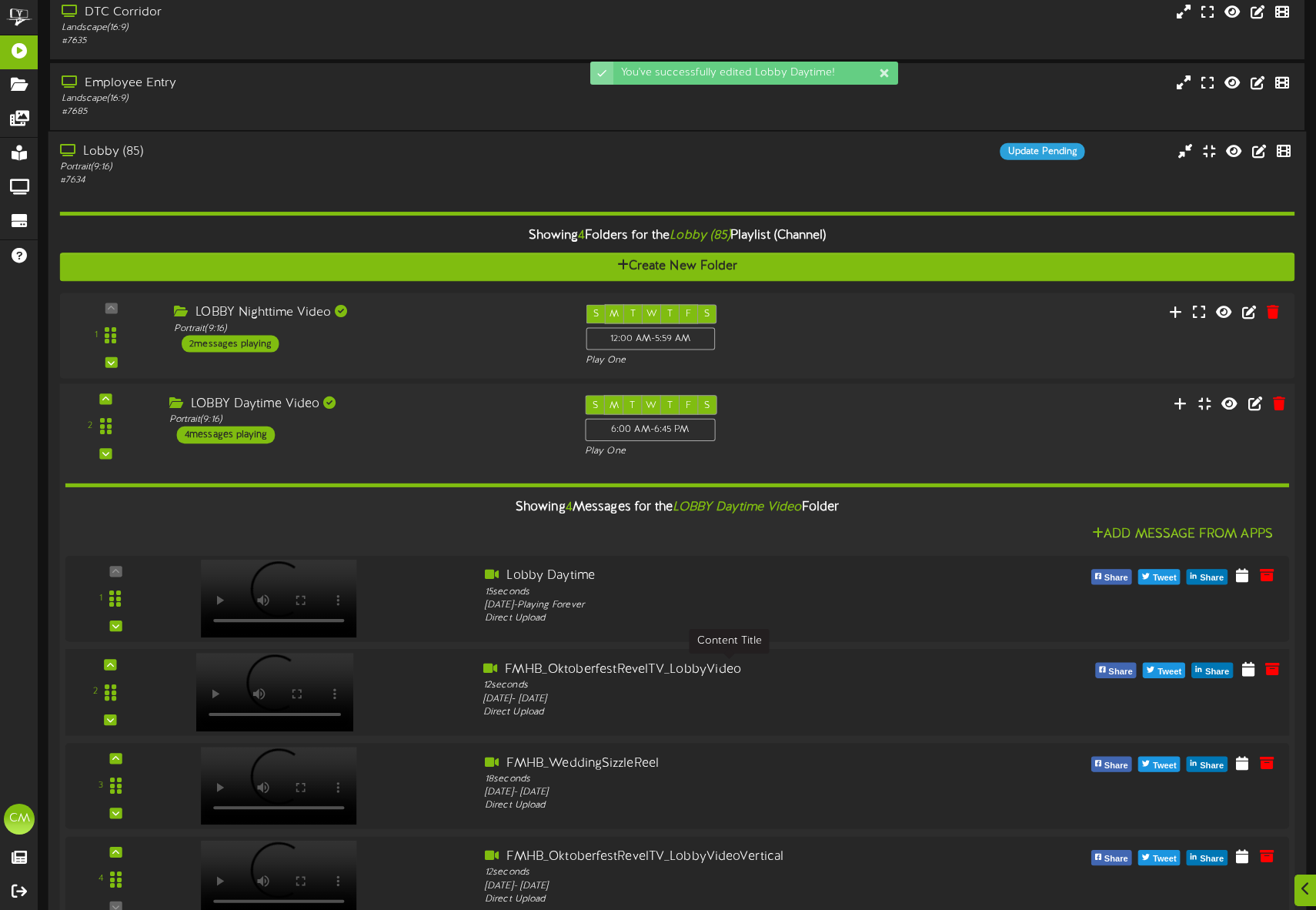
scroll to position [72, 0]
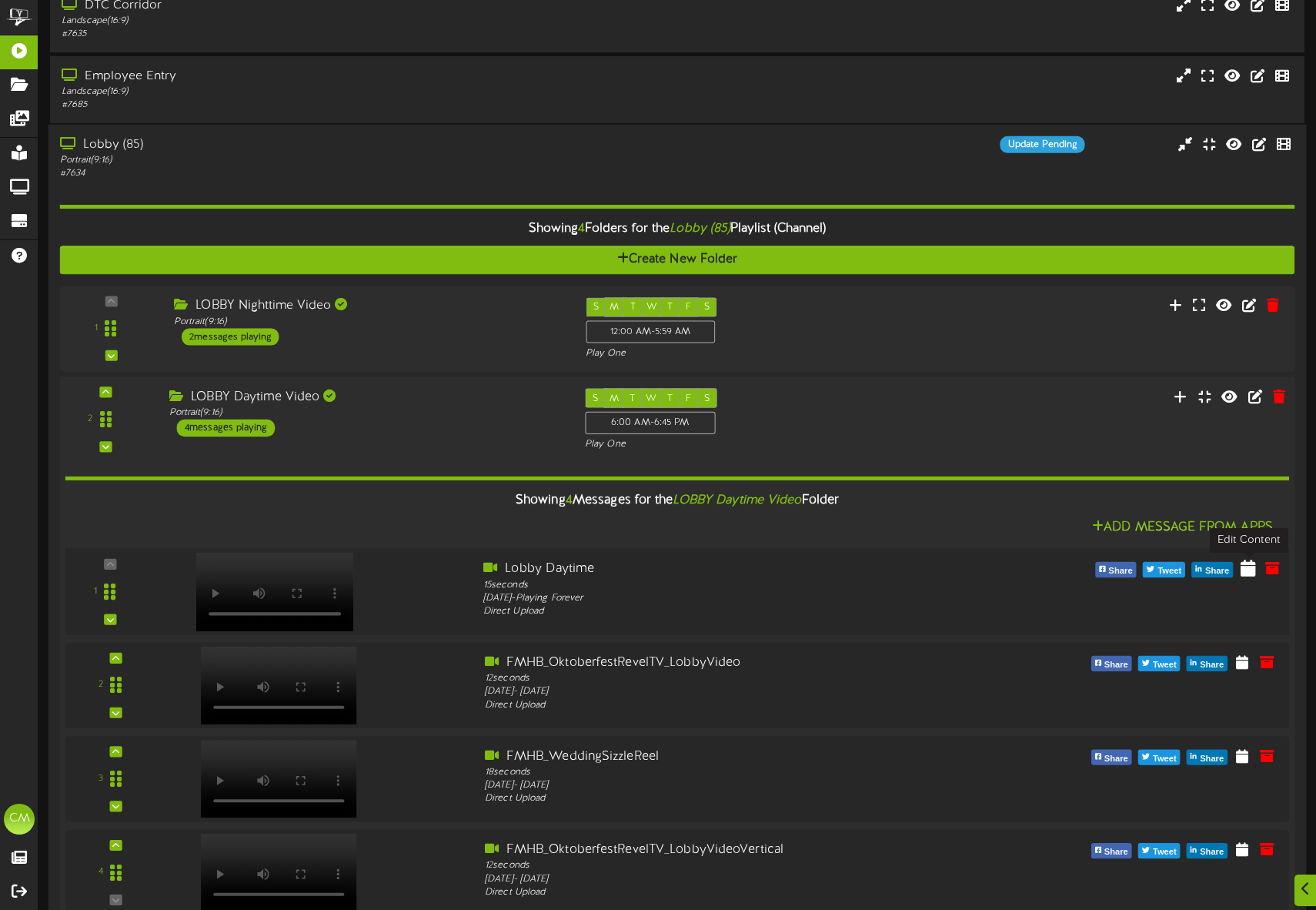
click at [1243, 567] on icon at bounding box center [1248, 568] width 15 height 17
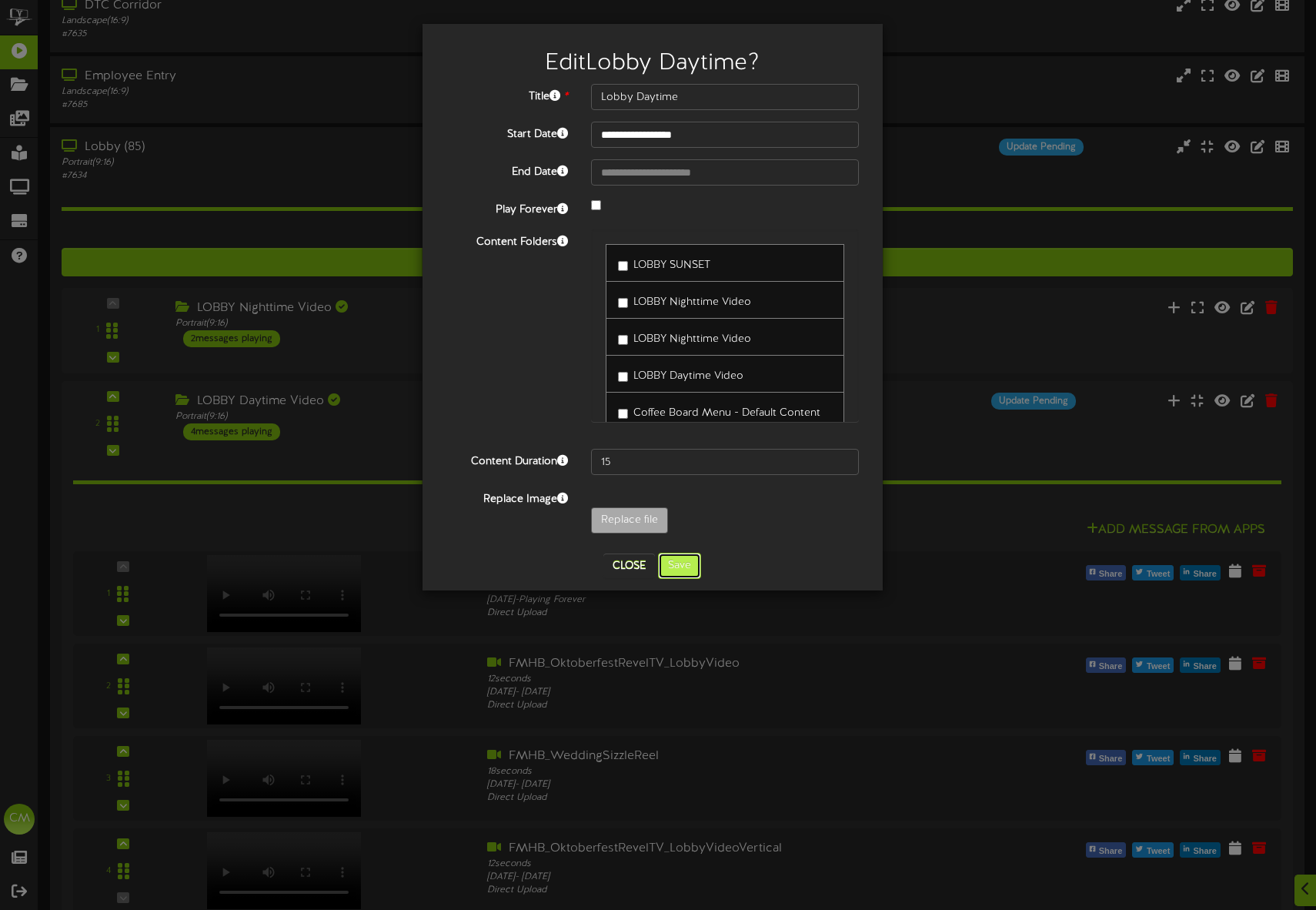
click at [679, 570] on button "Save" at bounding box center [679, 566] width 43 height 26
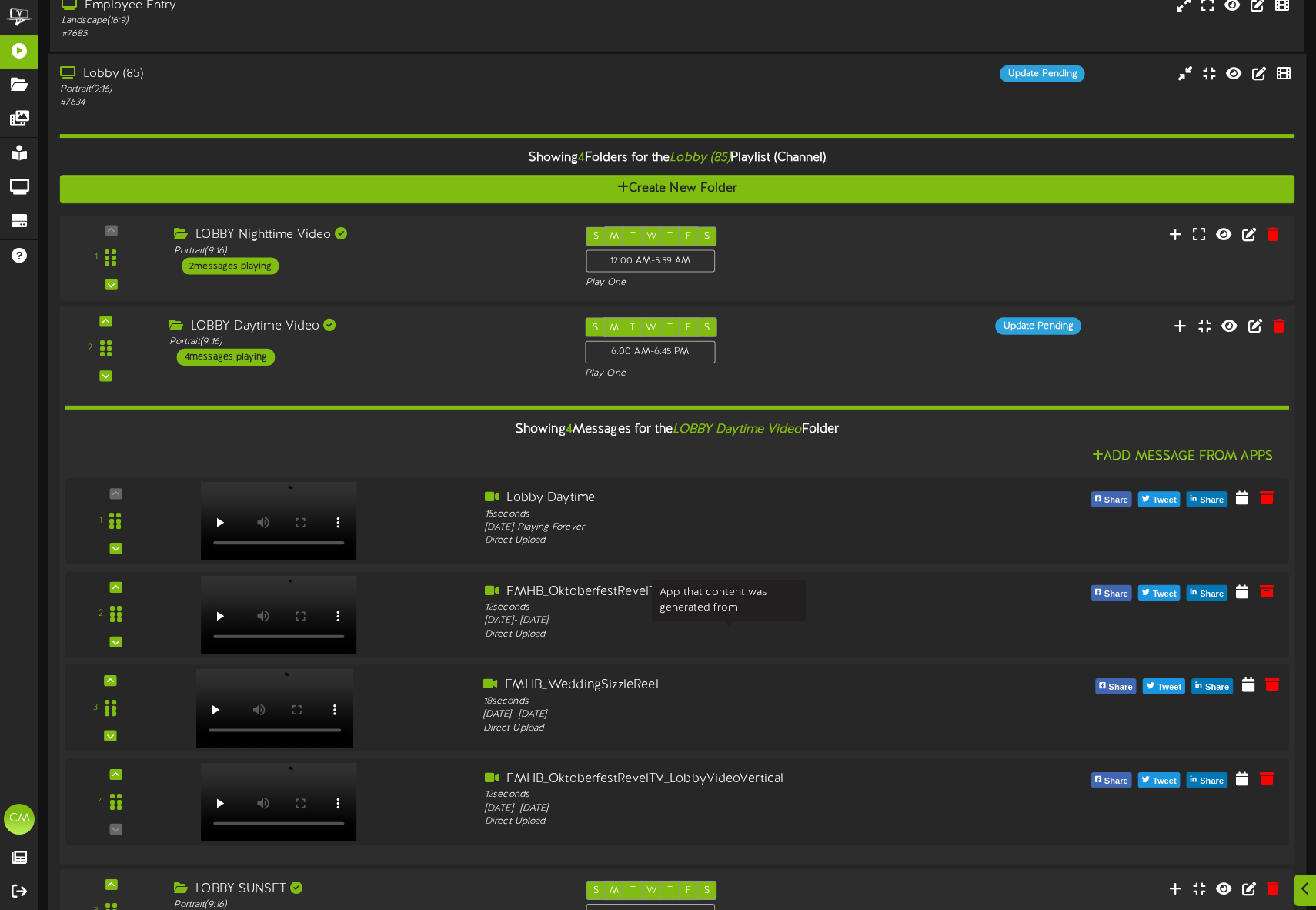
scroll to position [144, 0]
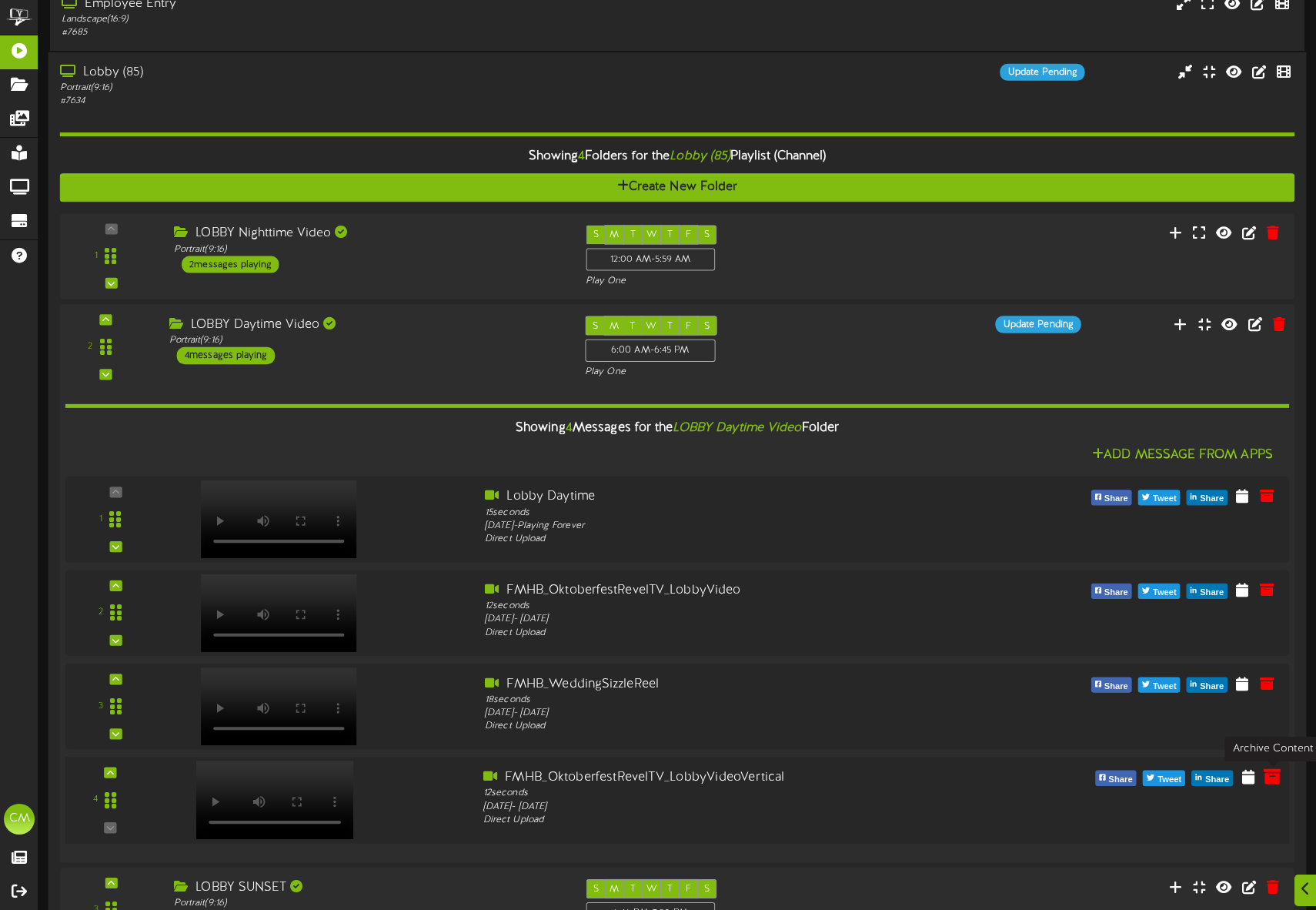
click at [1268, 776] on icon at bounding box center [1272, 776] width 17 height 17
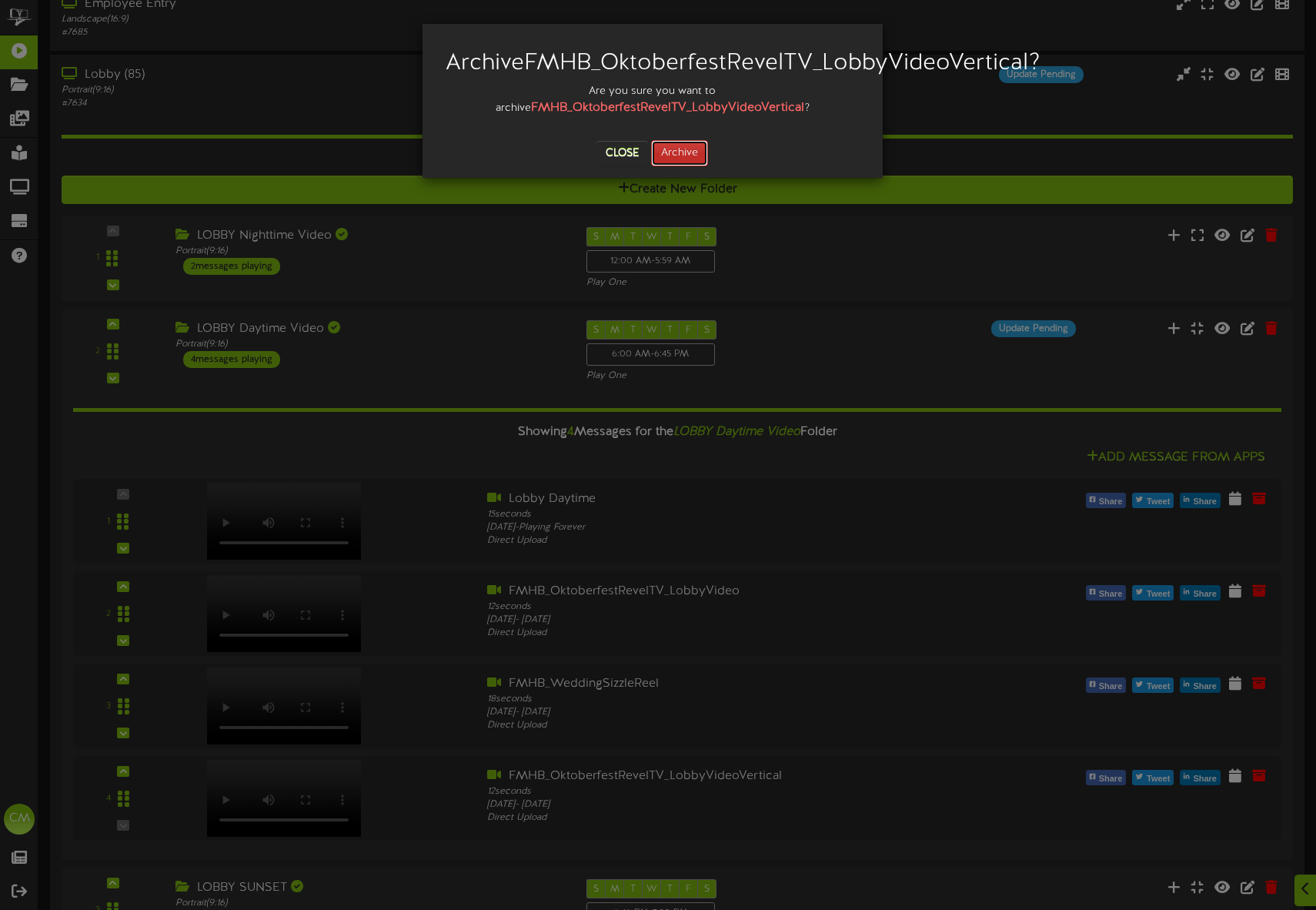
click at [662, 167] on button "Archive" at bounding box center [679, 153] width 57 height 26
